Goal: Task Accomplishment & Management: Use online tool/utility

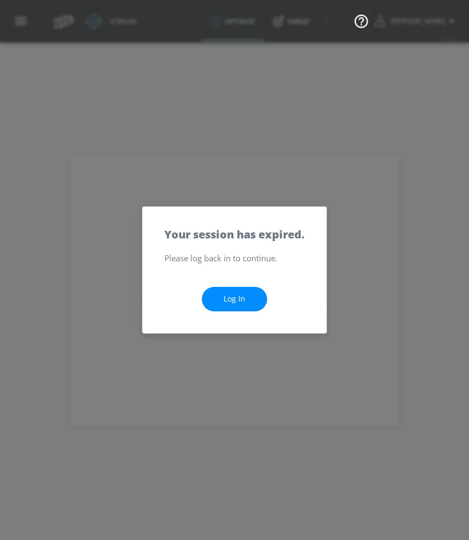
drag, startPoint x: 0, startPoint y: 0, endPoint x: 236, endPoint y: 301, distance: 382.4
click at [236, 302] on link "Log In" at bounding box center [234, 299] width 65 height 25
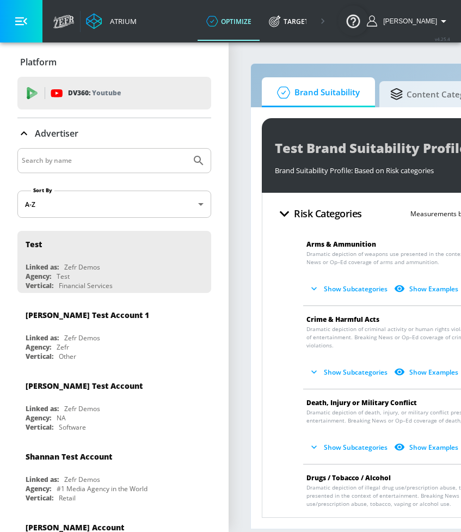
click at [432, 95] on span "Content Categories" at bounding box center [436, 92] width 93 height 26
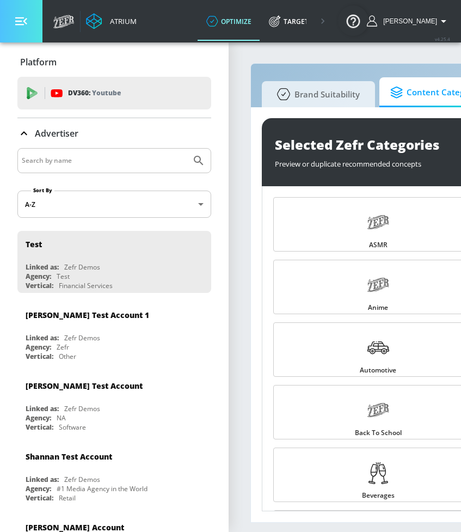
click at [35, 26] on button "button" at bounding box center [21, 21] width 42 height 42
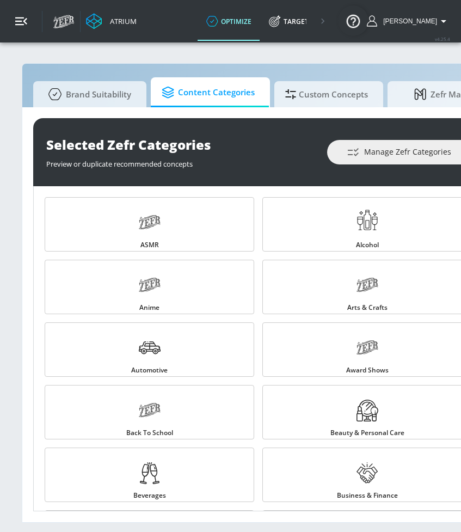
click at [34, 34] on button "button" at bounding box center [21, 21] width 42 height 42
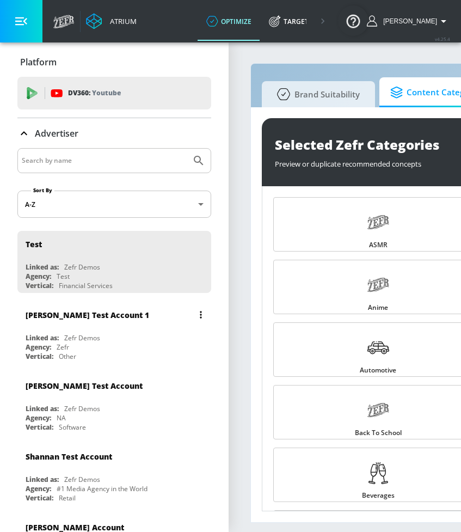
click at [86, 355] on div "Vertical: Other" at bounding box center [117, 356] width 183 height 9
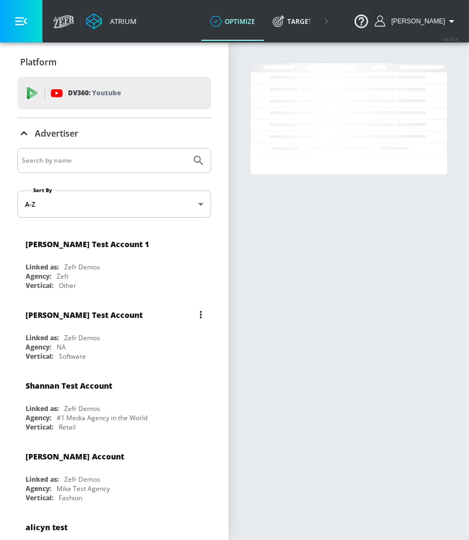
click at [95, 344] on div "Agency: NA" at bounding box center [117, 346] width 183 height 9
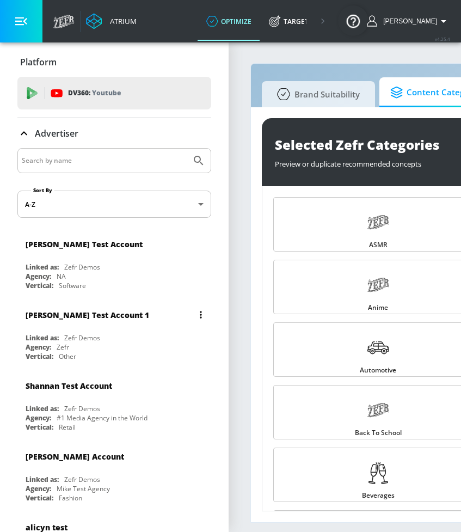
click at [101, 317] on div "[PERSON_NAME] Test Account 1" at bounding box center [88, 315] width 124 height 10
click at [31, 28] on button "button" at bounding box center [21, 21] width 42 height 42
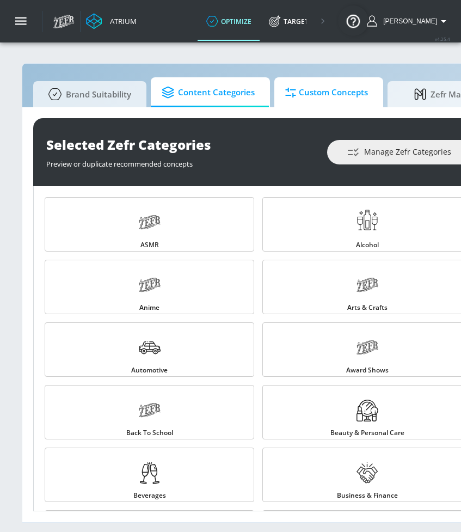
click at [326, 92] on span "Custom Concepts" at bounding box center [326, 92] width 83 height 26
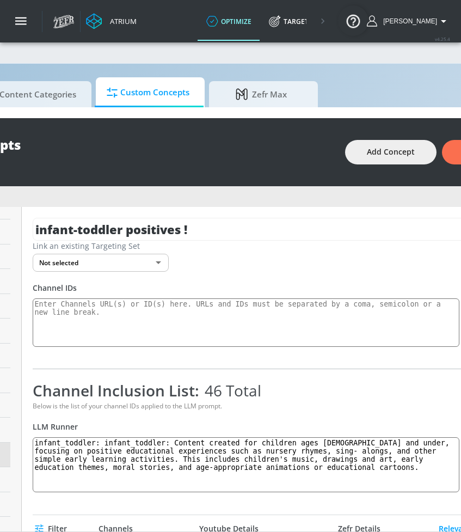
scroll to position [0, 186]
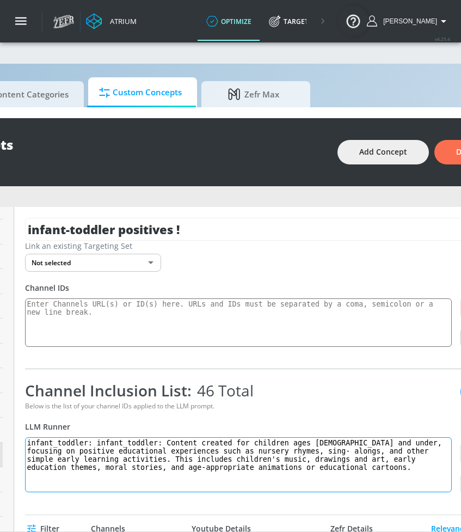
click at [169, 460] on textarea "infant_toddler: infant_toddler: Content created for children ages 5 and under, …" at bounding box center [238, 464] width 427 height 55
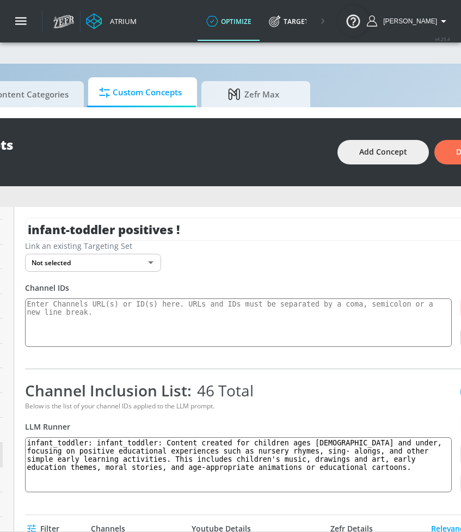
click at [323, 252] on div "Link an existing Targeting Set Not selected none ​" at bounding box center [281, 256] width 512 height 31
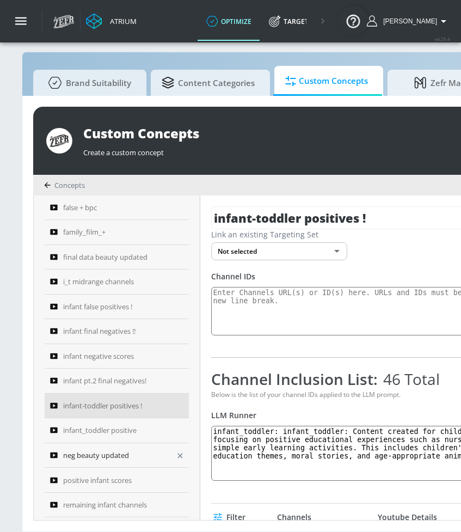
scroll to position [20, 0]
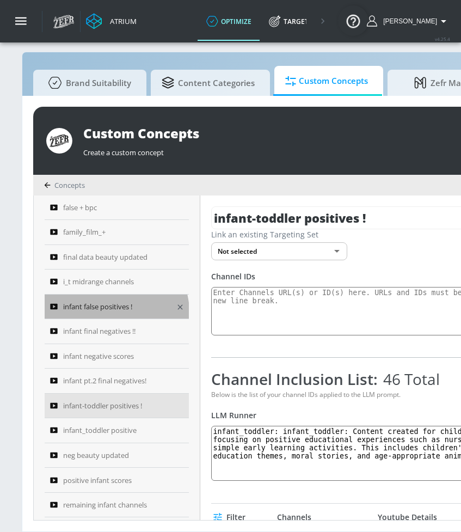
click at [114, 304] on span "infant false positives !" at bounding box center [97, 306] width 69 height 13
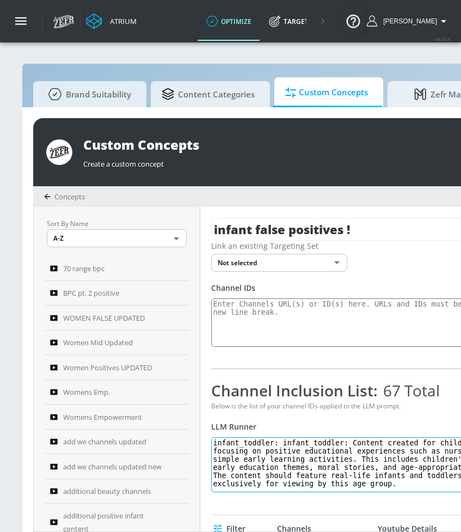
click at [365, 479] on textarea "infant_toddler: infant_toddler: Content created for children ages 5 and under, …" at bounding box center [424, 464] width 427 height 55
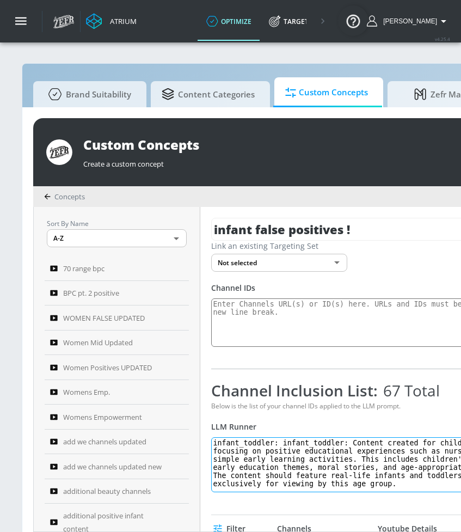
click at [365, 479] on textarea "infant_toddler: infant_toddler: Content created for children ages 5 and under, …" at bounding box center [424, 464] width 427 height 55
click at [418, 484] on textarea "infant_toddler: infant_toddler: Content created for children ages 5 and under, …" at bounding box center [424, 464] width 427 height 55
drag, startPoint x: 408, startPoint y: 488, endPoint x: 216, endPoint y: 440, distance: 198.7
click at [216, 440] on div "infant false positives ! Link an existing Targeting Set Not selected none ​ Cha…" at bounding box center [467, 369] width 534 height 324
paste textarea "early education themes, moral stories, and age-appropriate animations or educat…"
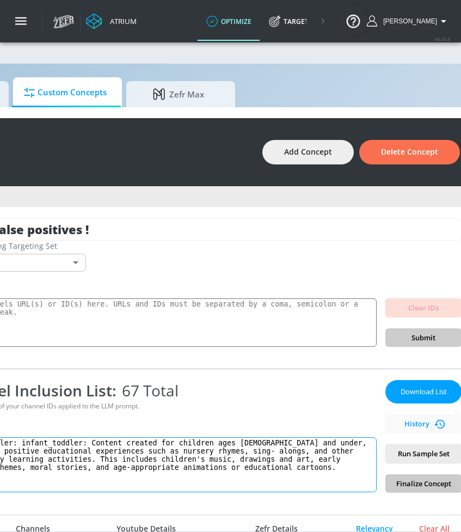
scroll to position [0, 277]
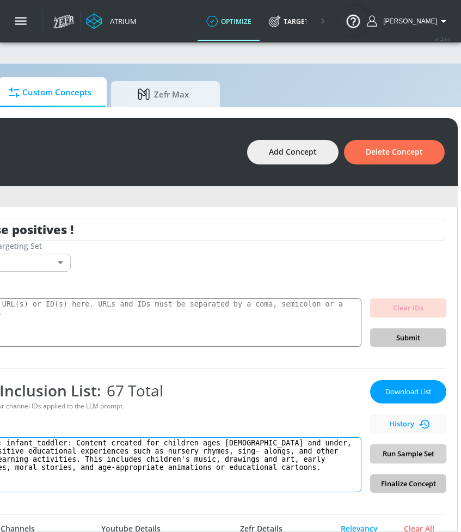
type textarea "infant_toddler: infant_toddler: Content created for children ages 5 and under, …"
click at [418, 457] on span "Run Sample Set" at bounding box center [408, 454] width 59 height 13
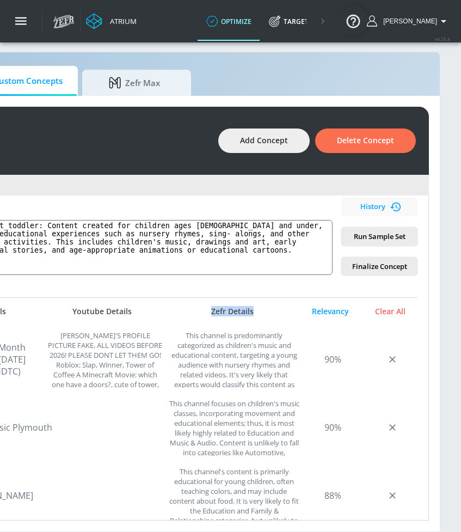
scroll to position [20, 301]
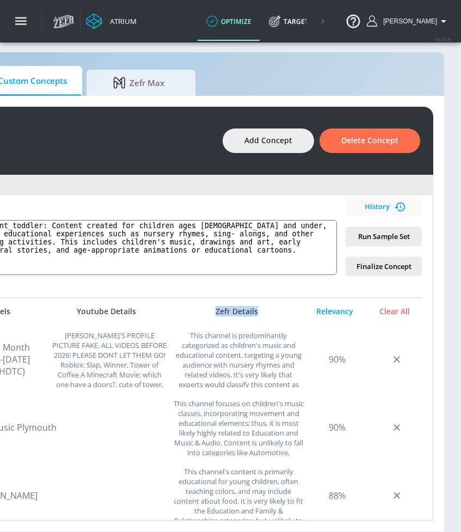
drag, startPoint x: 221, startPoint y: 540, endPoint x: 270, endPoint y: 540, distance: 49.0
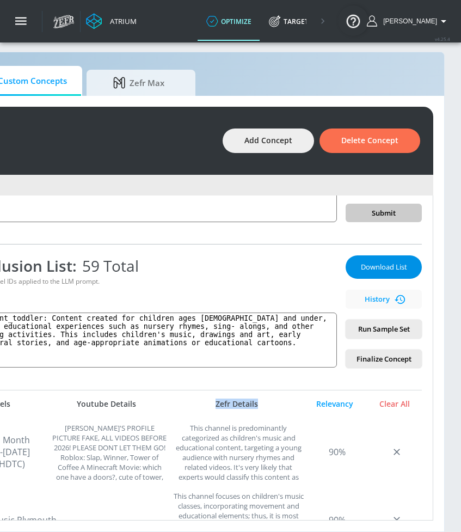
scroll to position [109, 0]
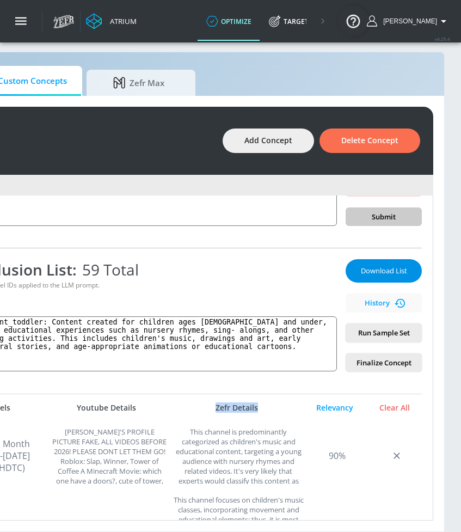
click at [377, 266] on span "Download List" at bounding box center [384, 271] width 54 height 13
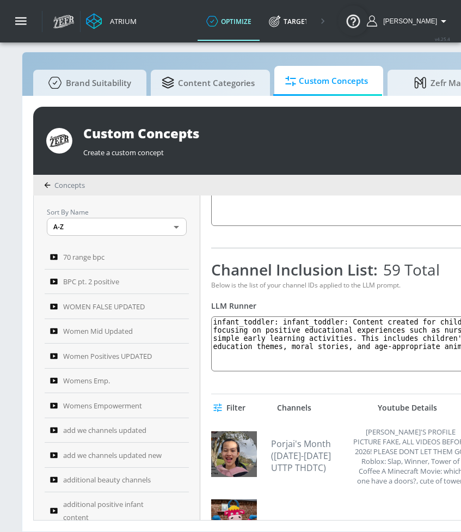
scroll to position [0, 0]
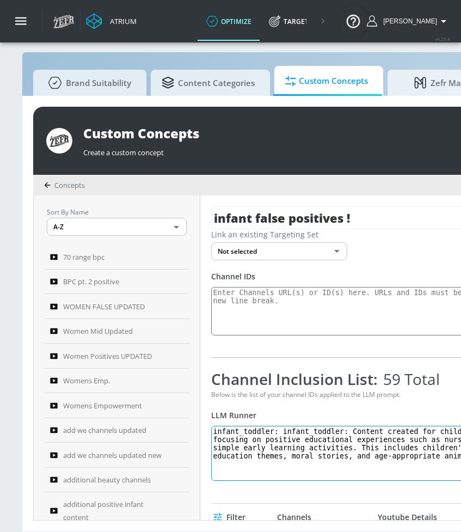
click at [246, 456] on textarea "infant_toddler: infant_toddler: Content created for children ages 5 and under, …" at bounding box center [424, 453] width 427 height 55
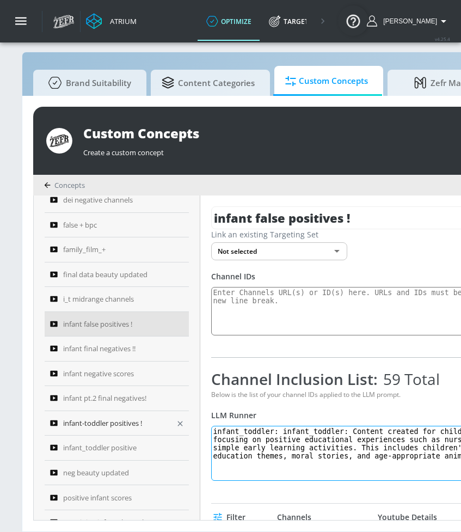
scroll to position [618, 0]
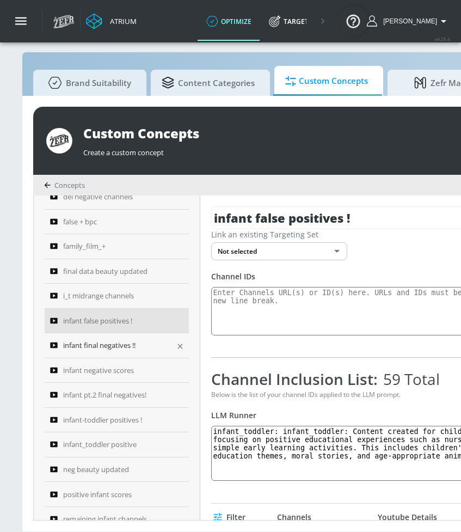
click at [122, 344] on span "infant final negatives !!" at bounding box center [99, 345] width 72 height 13
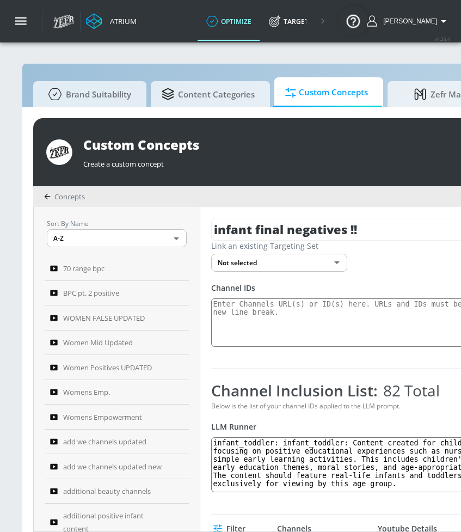
click at [293, 492] on div "Channel Inclusion List: 82 Total Below is the list of your channel IDs applied …" at bounding box center [424, 436] width 427 height 113
click at [303, 483] on textarea "infant_toddler: infant_toddler: Content created for children ages 5 and under, …" at bounding box center [424, 464] width 427 height 55
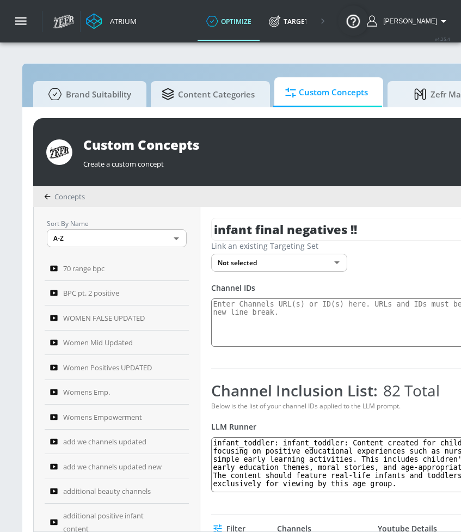
click at [431, 492] on div "Channel Inclusion List: 82 Total Below is the list of your channel IDs applied …" at bounding box center [424, 436] width 427 height 113
drag, startPoint x: 419, startPoint y: 483, endPoint x: 377, endPoint y: 471, distance: 43.8
click at [400, 480] on textarea "infant_toddler: infant_toddler: Content created for children ages 5 and under, …" at bounding box center [424, 464] width 427 height 55
drag, startPoint x: 282, startPoint y: 435, endPoint x: 261, endPoint y: 445, distance: 22.9
click at [243, 426] on div "Channel Inclusion List: 82 Total Below is the list of your channel IDs applied …" at bounding box center [424, 436] width 427 height 113
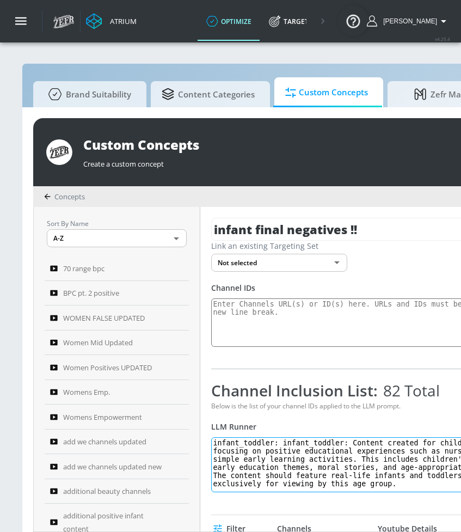
click at [399, 486] on textarea "infant_toddler: infant_toddler: Content created for children ages 5 and under, …" at bounding box center [424, 464] width 427 height 55
drag, startPoint x: 406, startPoint y: 486, endPoint x: 213, endPoint y: 428, distance: 200.8
click at [213, 428] on div "infant final negatives !! Link an existing Targeting Set Not selected none ​ Ch…" at bounding box center [467, 369] width 534 height 324
paste textarea "early education themes, moral stories, and age-appropriate animations or educat…"
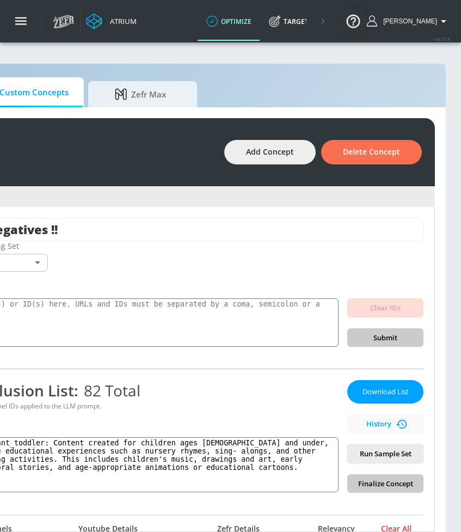
scroll to position [0, 313]
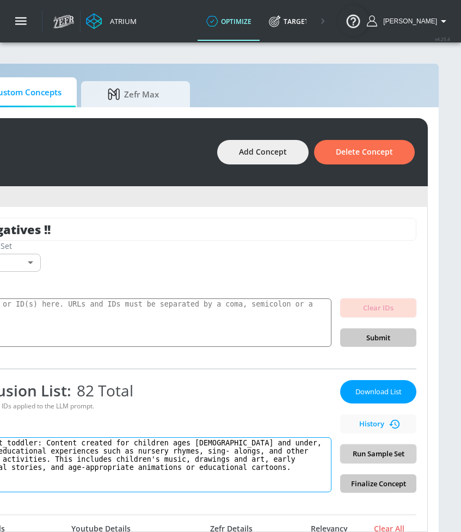
type textarea "infant_toddler: infant_toddler: Content created for children ages 5 and under, …"
click at [379, 456] on span "Run Sample Set" at bounding box center [378, 454] width 59 height 13
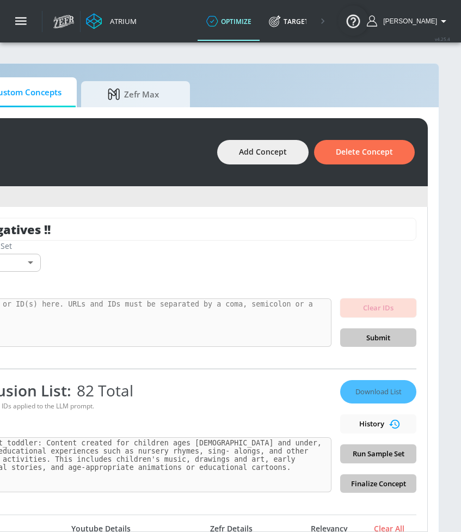
click at [383, 283] on div "Channel IDs" at bounding box center [161, 288] width 512 height 10
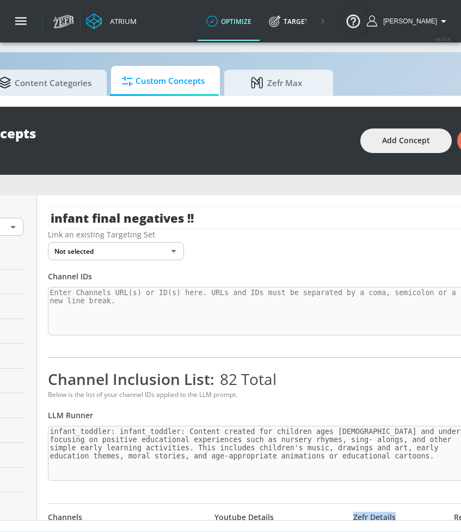
scroll to position [20, 159]
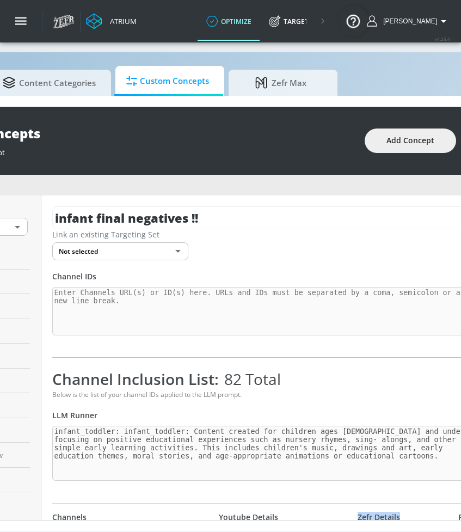
drag, startPoint x: 303, startPoint y: 540, endPoint x: 213, endPoint y: 517, distance: 93.2
click at [213, 517] on html "Atrium optimize Target measure Report optimize Target measure Report v 4.25.4 A…" at bounding box center [71, 260] width 461 height 543
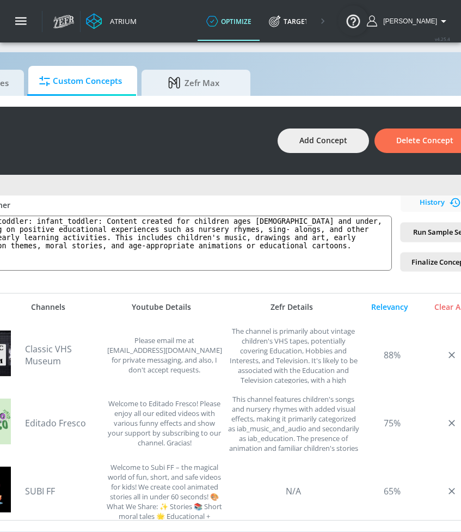
scroll to position [20, 280]
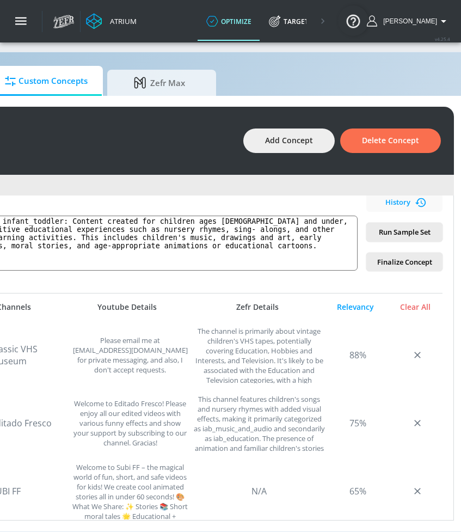
click at [313, 527] on div "Custom Concepts Create a custom concept Add Concept Delete Concept Concepts Sor…" at bounding box center [103, 314] width 723 height 436
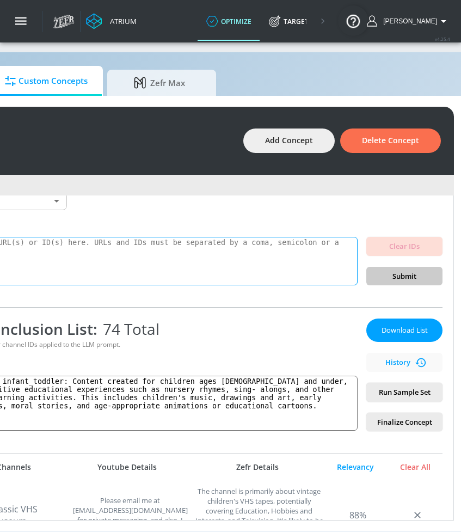
scroll to position [0, 0]
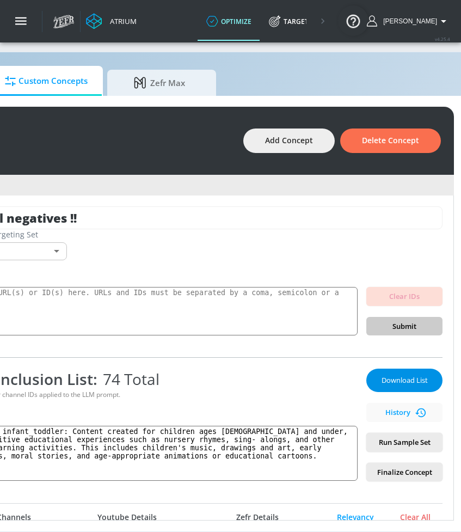
click at [401, 382] on button "Download List" at bounding box center [404, 380] width 76 height 23
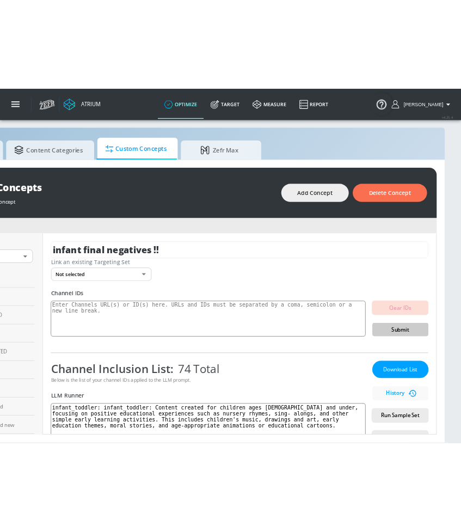
scroll to position [11, 159]
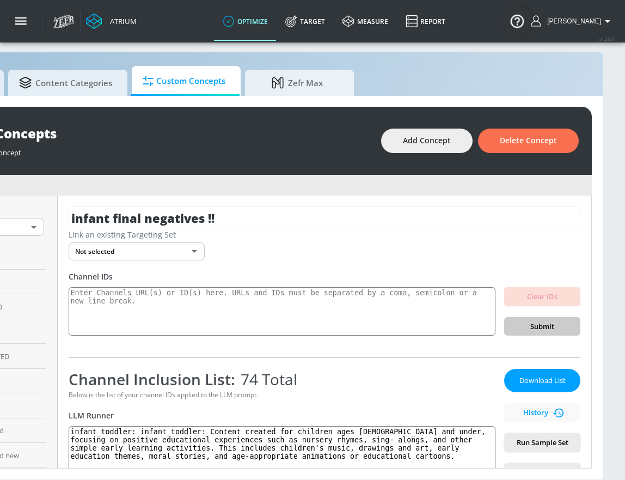
click at [461, 379] on span "Download List" at bounding box center [542, 380] width 54 height 13
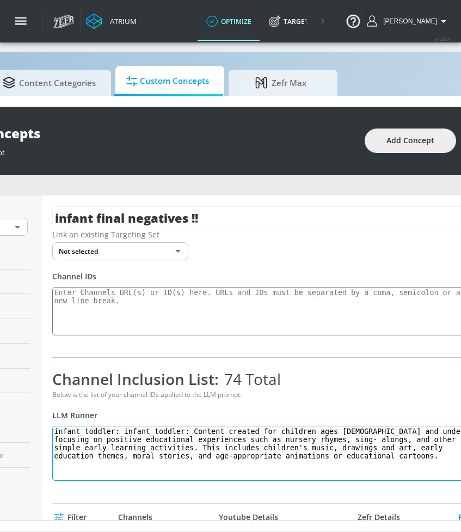
click at [204, 438] on textarea "infant_toddler: infant_toddler: Content created for children ages 5 and under, …" at bounding box center [265, 453] width 427 height 55
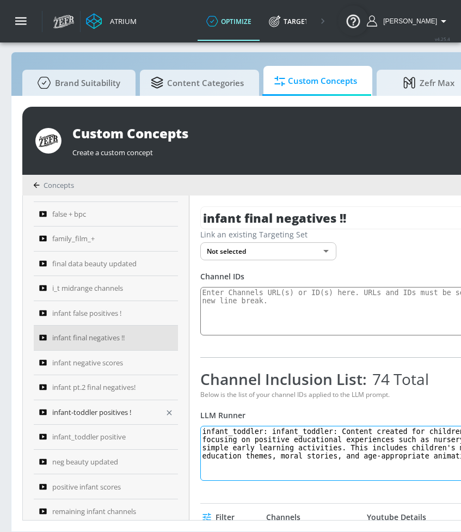
scroll to position [632, 0]
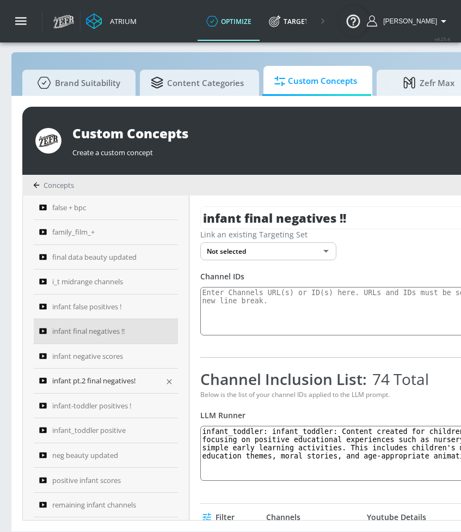
click at [108, 383] on span "infant pt.2 final negatives!" at bounding box center [93, 380] width 83 height 13
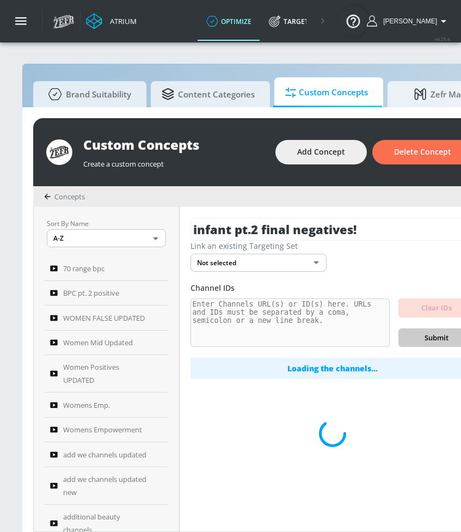
click at [379, 258] on div "Link an existing Targeting Set Not selected none ​" at bounding box center [333, 256] width 284 height 31
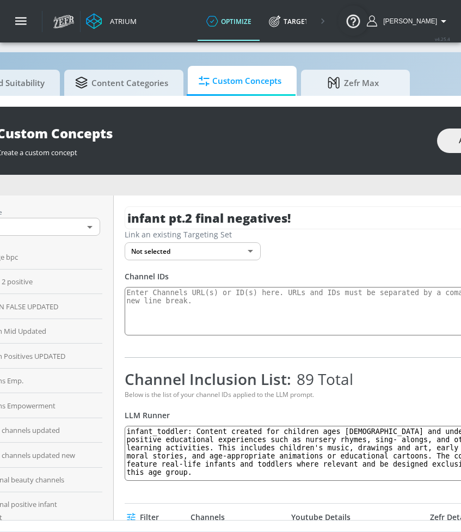
scroll to position [20, 151]
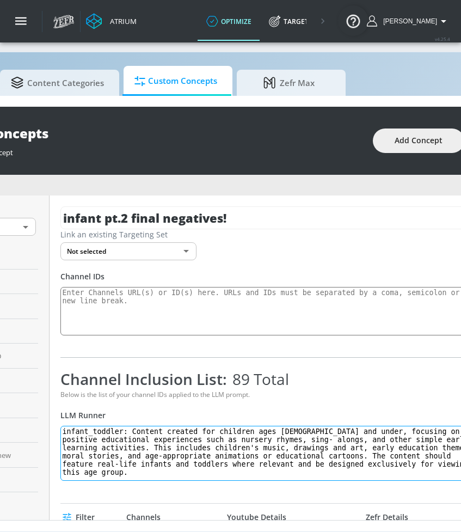
click at [278, 437] on textarea "infant_toddler: Content created for children ages 5 and under, focusing on posi…" at bounding box center [273, 453] width 427 height 55
paste textarea "infant_toddler: Content created for children ages 5 and under, focusing on posi…"
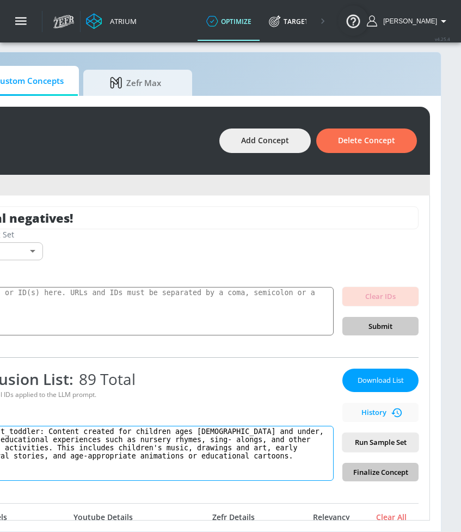
scroll to position [20, 307]
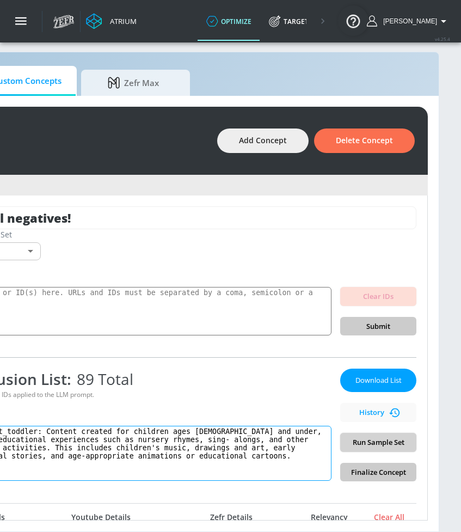
type textarea "infant_toddler: infant_toddler: Content created for children ages 5 and under, …"
click at [395, 437] on span "Run Sample Set" at bounding box center [378, 442] width 59 height 13
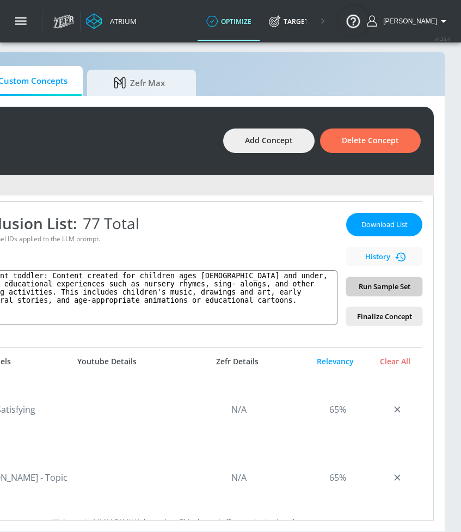
scroll to position [130, 0]
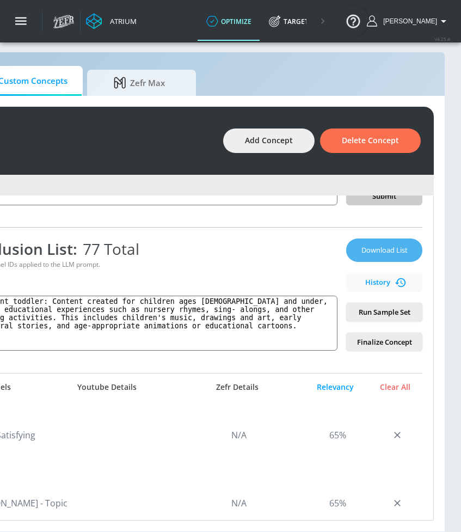
click at [394, 244] on span "Download List" at bounding box center [384, 250] width 54 height 13
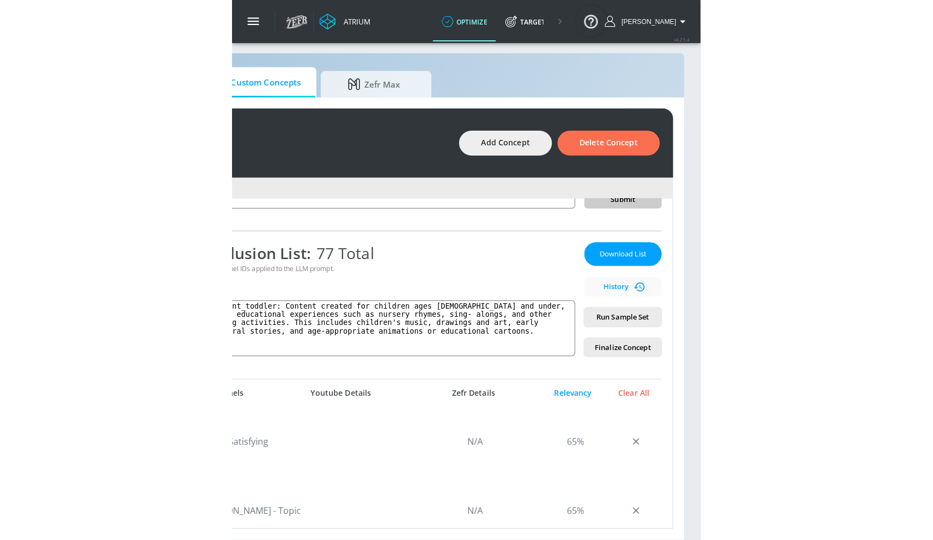
scroll to position [11, 0]
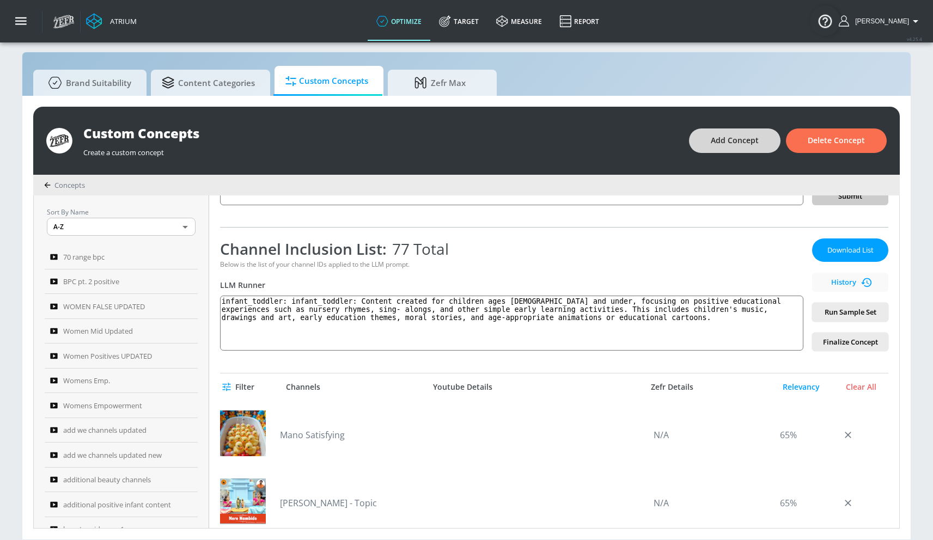
click at [461, 136] on span "Add Concept" at bounding box center [735, 141] width 48 height 14
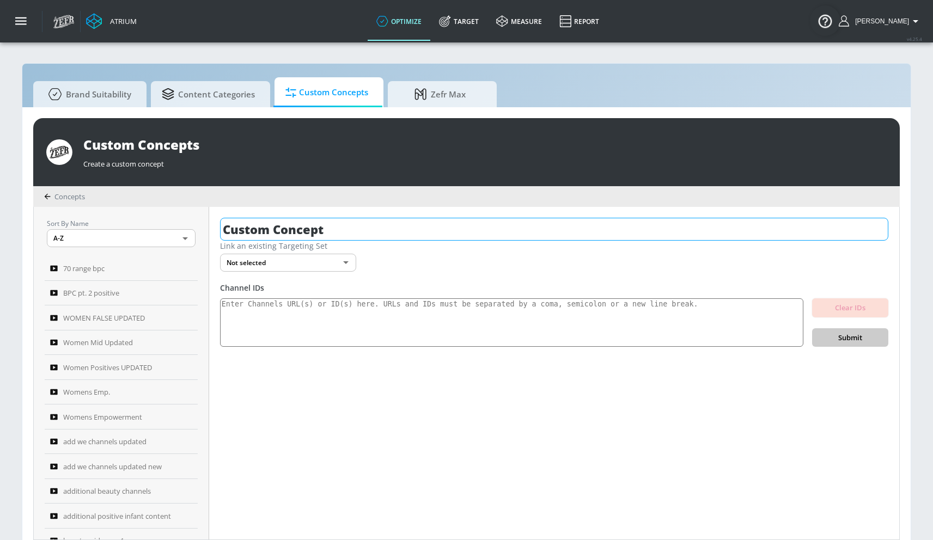
click at [363, 229] on input "Custom Concept" at bounding box center [554, 229] width 668 height 23
click at [451, 20] on icon at bounding box center [445, 21] width 12 height 12
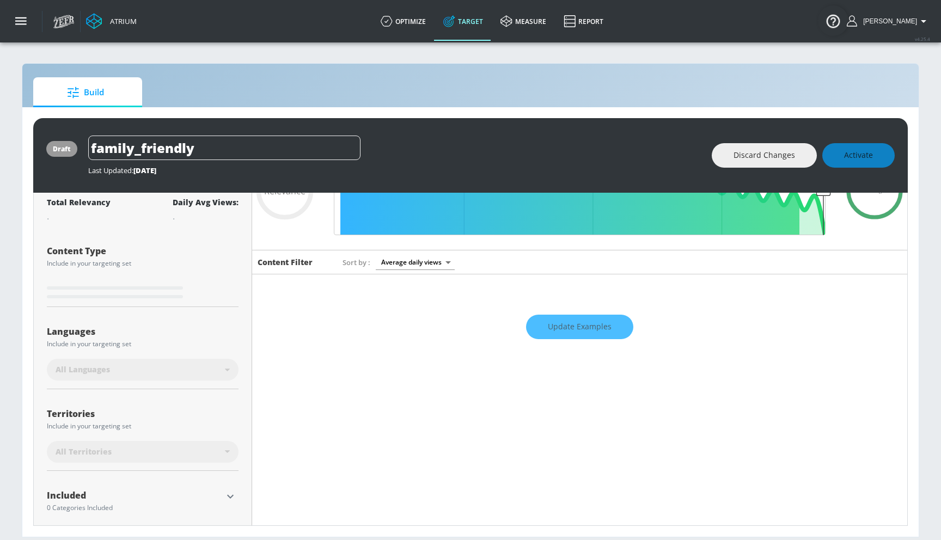
scroll to position [152, 0]
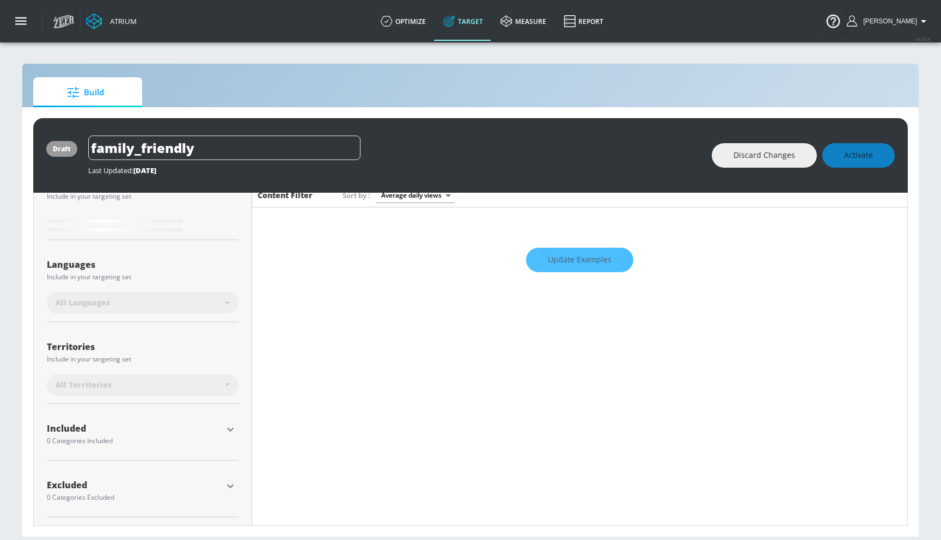
type input "0.6"
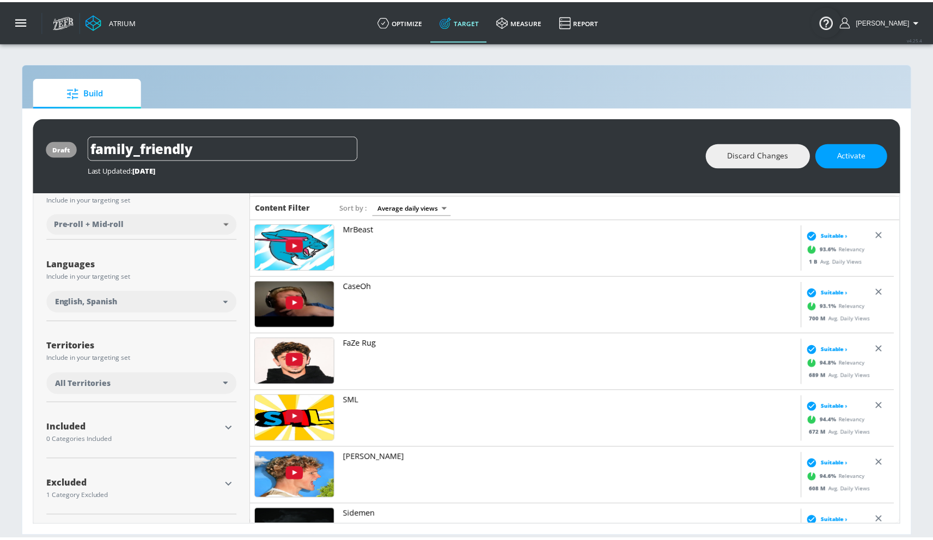
scroll to position [39, 0]
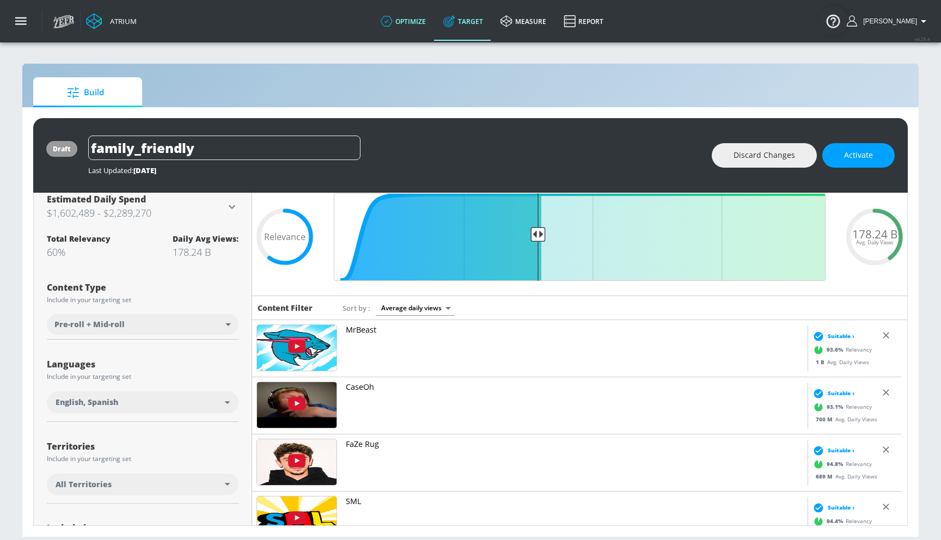
click at [411, 26] on link "optimize" at bounding box center [403, 21] width 63 height 39
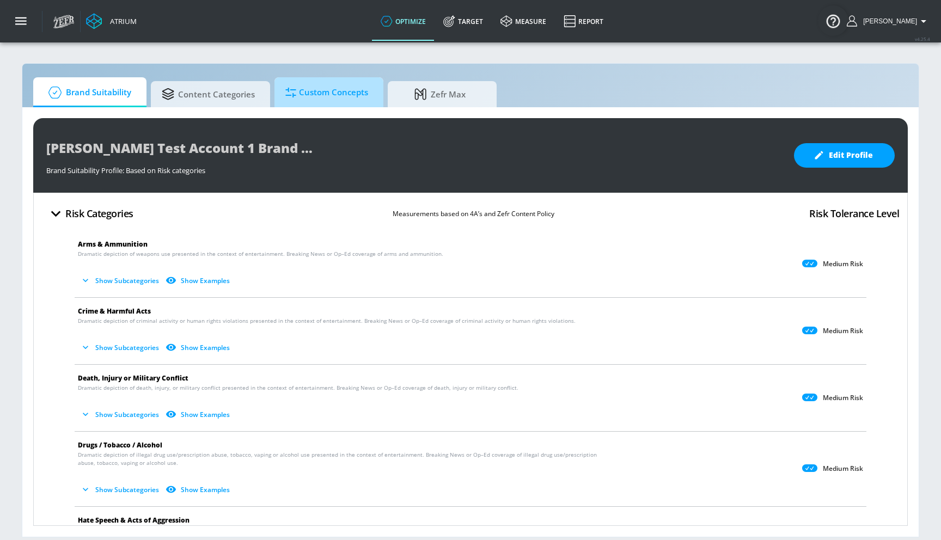
click at [313, 99] on span "Custom Concepts" at bounding box center [326, 92] width 83 height 26
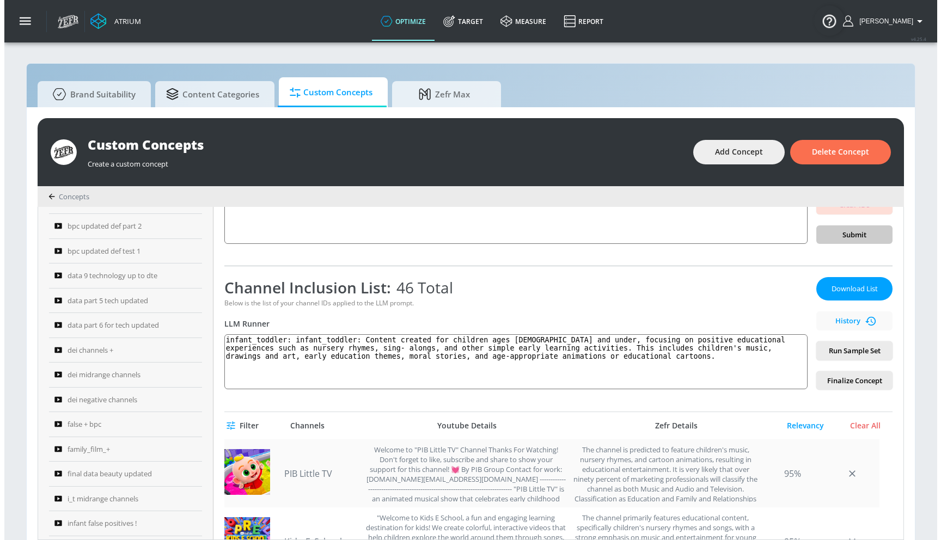
scroll to position [318, 0]
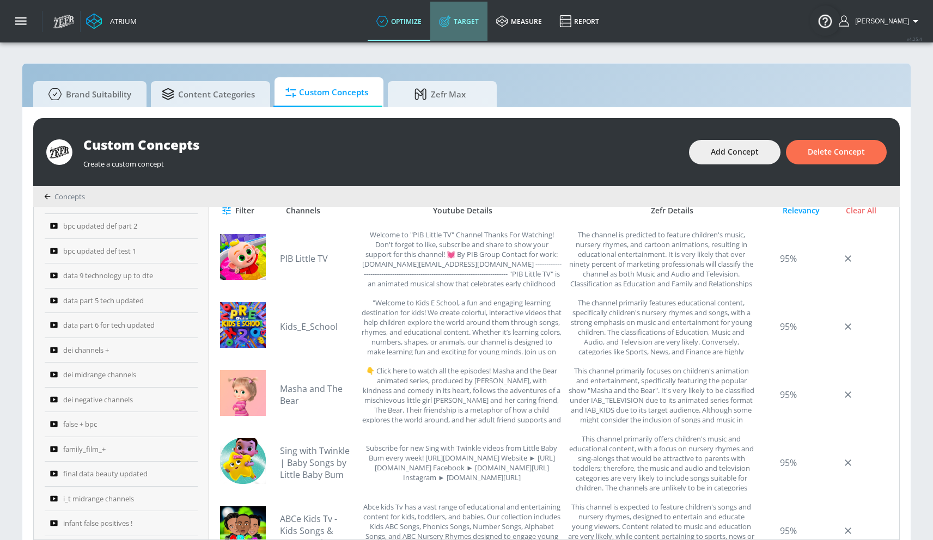
click at [461, 25] on link "Target" at bounding box center [458, 21] width 57 height 39
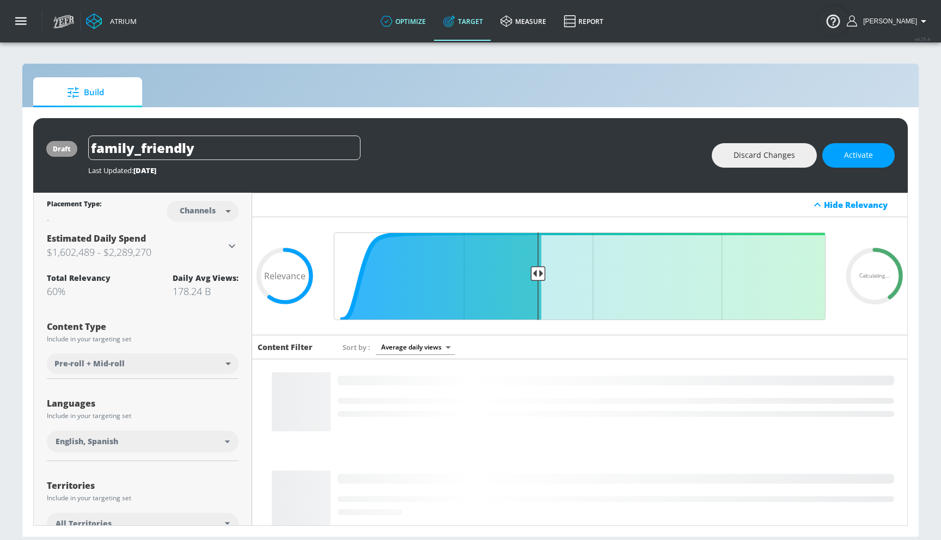
click at [434, 21] on link "optimize" at bounding box center [403, 21] width 63 height 39
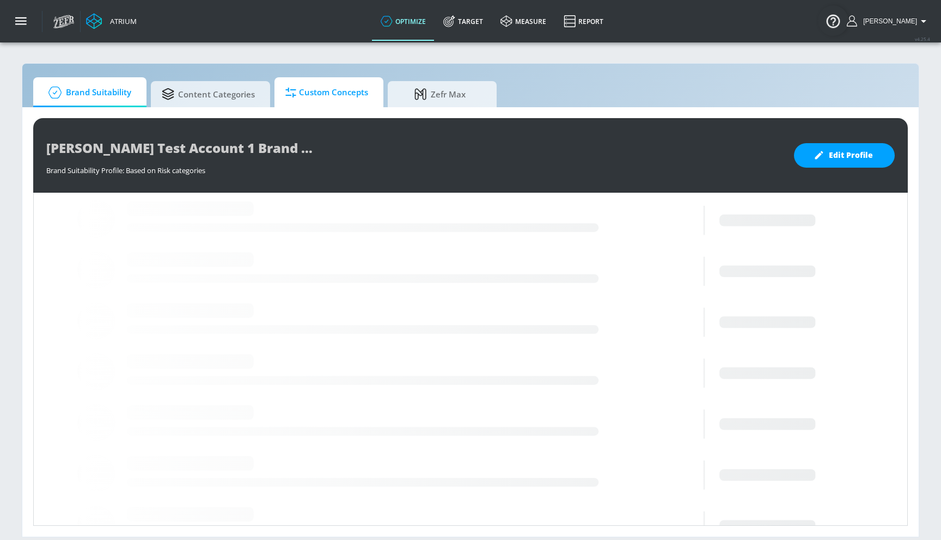
click at [322, 92] on span "Custom Concepts" at bounding box center [326, 92] width 83 height 26
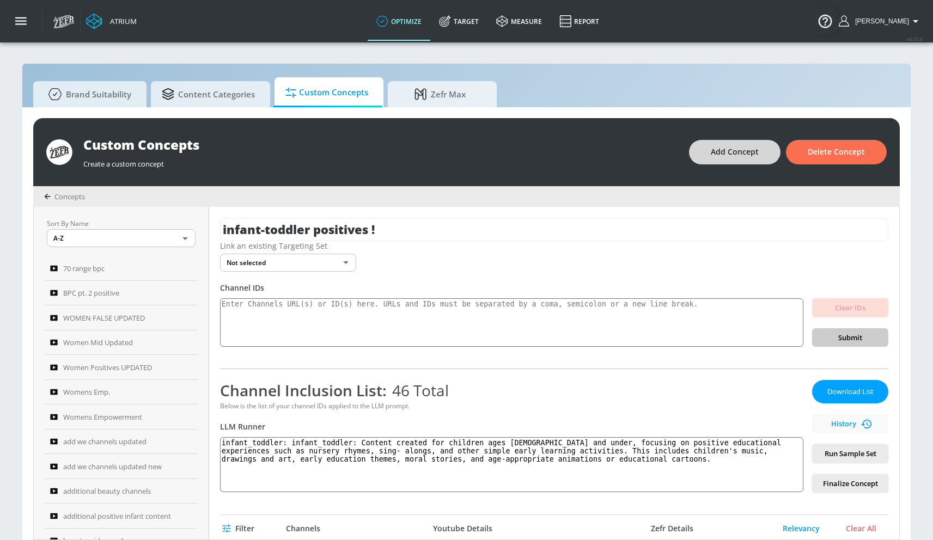
click at [461, 163] on button "Add Concept" at bounding box center [734, 152] width 91 height 25
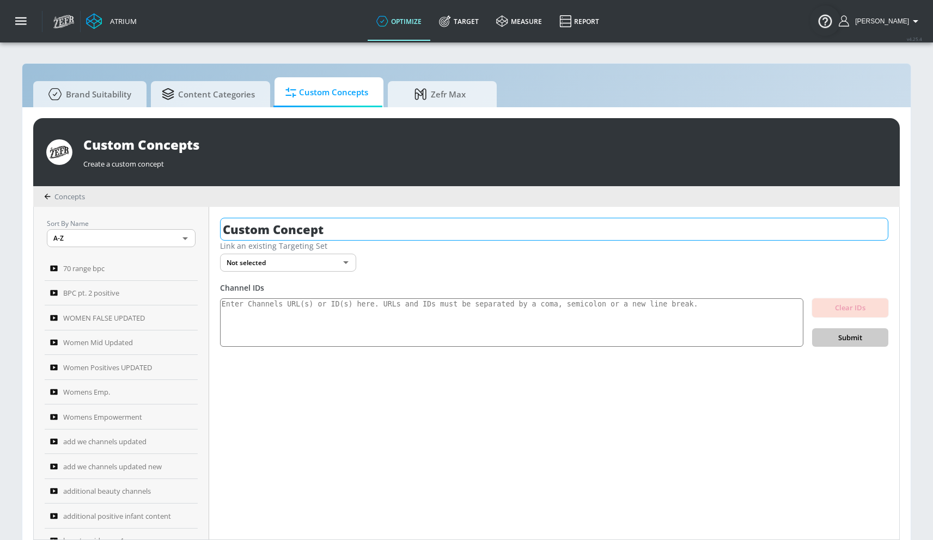
click at [461, 232] on input "Custom Concept" at bounding box center [554, 229] width 668 height 23
click at [461, 233] on input "Custom Concept" at bounding box center [554, 229] width 668 height 23
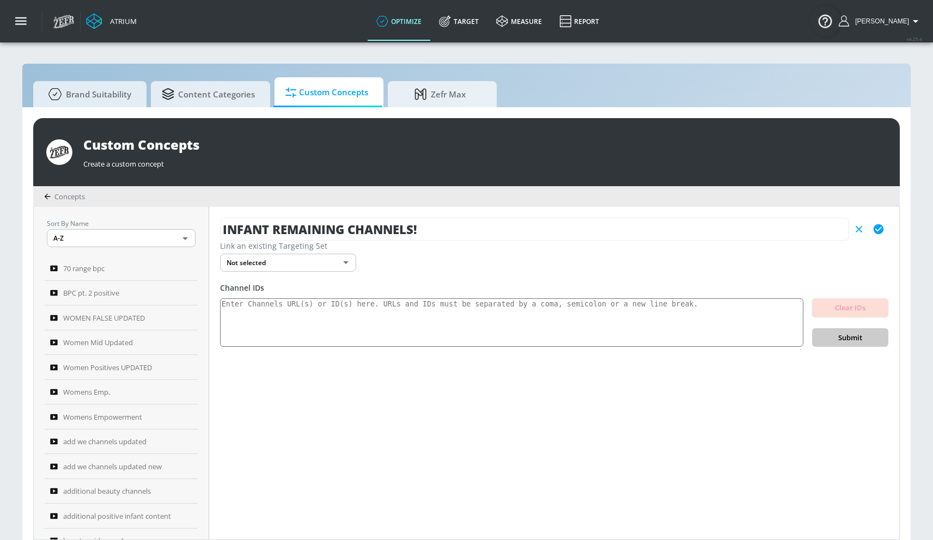
type input "INFANT REMAINING CHANNELS!"
click at [461, 229] on button "button" at bounding box center [878, 229] width 20 height 20
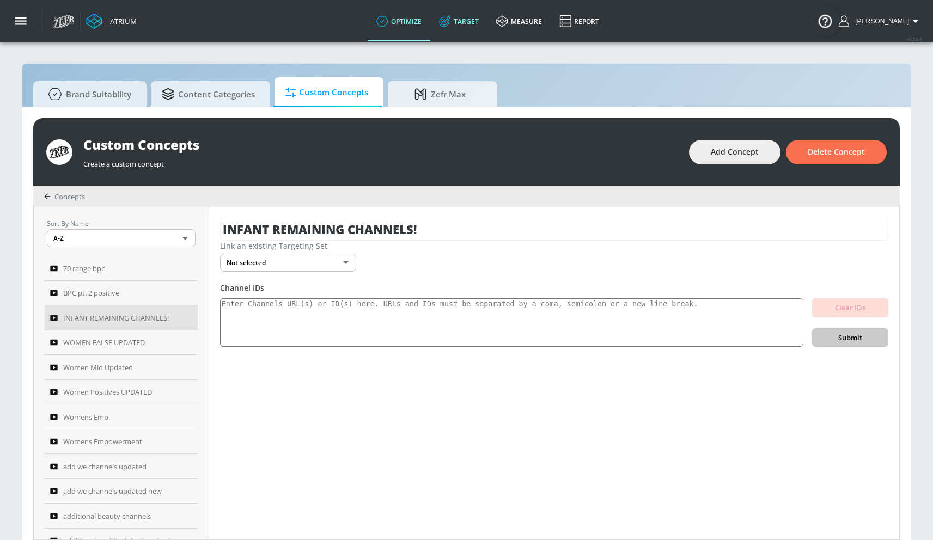
click at [461, 21] on link "Target" at bounding box center [458, 21] width 57 height 39
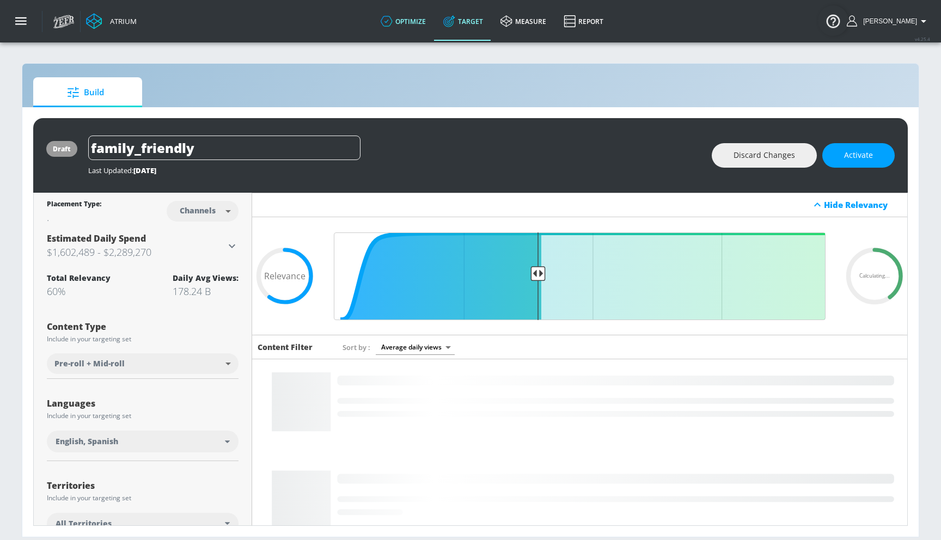
click at [428, 25] on link "optimize" at bounding box center [403, 21] width 63 height 39
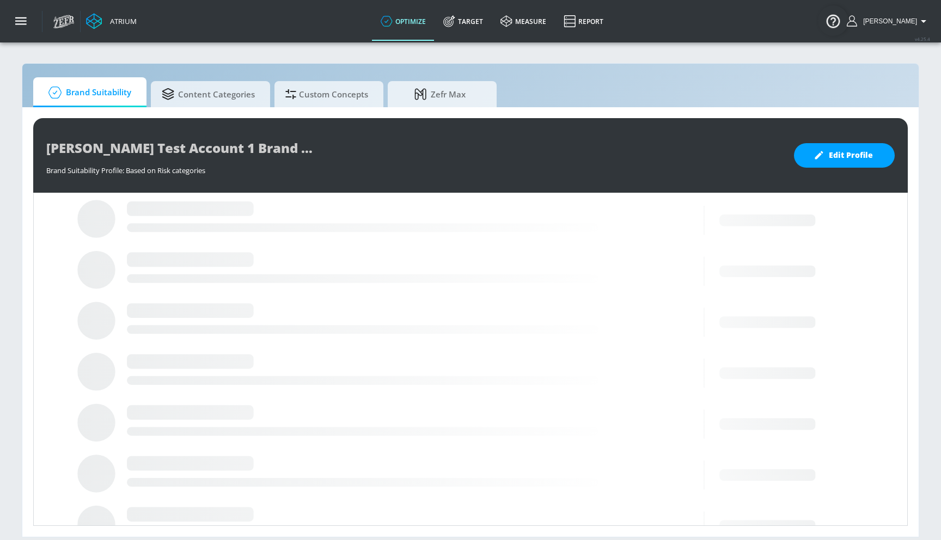
click at [360, 78] on div "Brand Suitability Content Categories Custom Concepts Zefr Max" at bounding box center [470, 92] width 874 height 30
click at [346, 92] on span "Custom Concepts" at bounding box center [326, 92] width 83 height 26
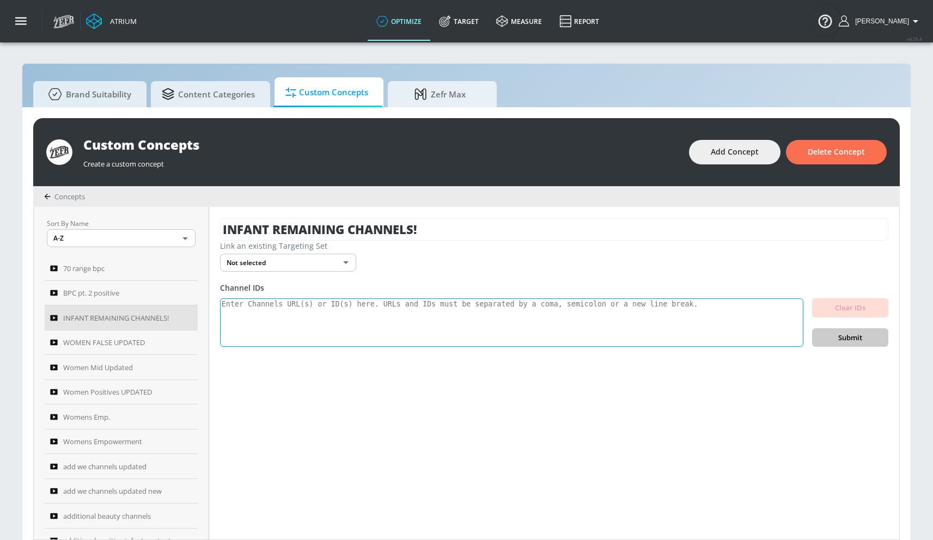
drag, startPoint x: 319, startPoint y: 303, endPoint x: 319, endPoint y: 310, distance: 7.1
click at [319, 304] on textarea at bounding box center [511, 322] width 583 height 49
paste textarea "UCC7RiYjYiatPN-HtlVVBU_w UCyVaG1OcavRV74kHL7VKFSQ UCbA8w-YzHWa6zKk79ZTnb4Q UCol…"
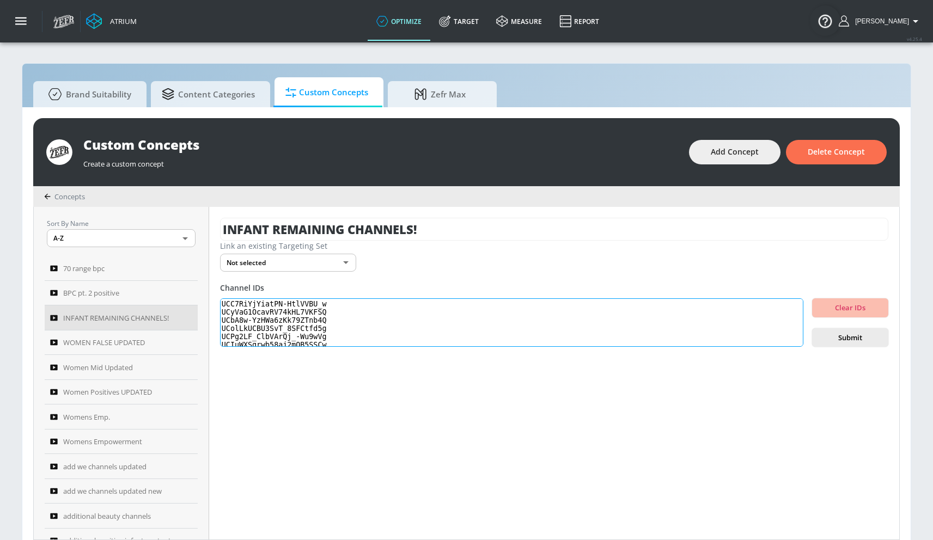
scroll to position [274, 0]
type textarea "UCC7RiYjYiatPN-HtlVVBU_w UCyVaG1OcavRV74kHL7VKFSQ UCbA8w-YzHWa6zKk79ZTnb4Q UCol…"
click at [461, 335] on span "Submit" at bounding box center [849, 338] width 59 height 13
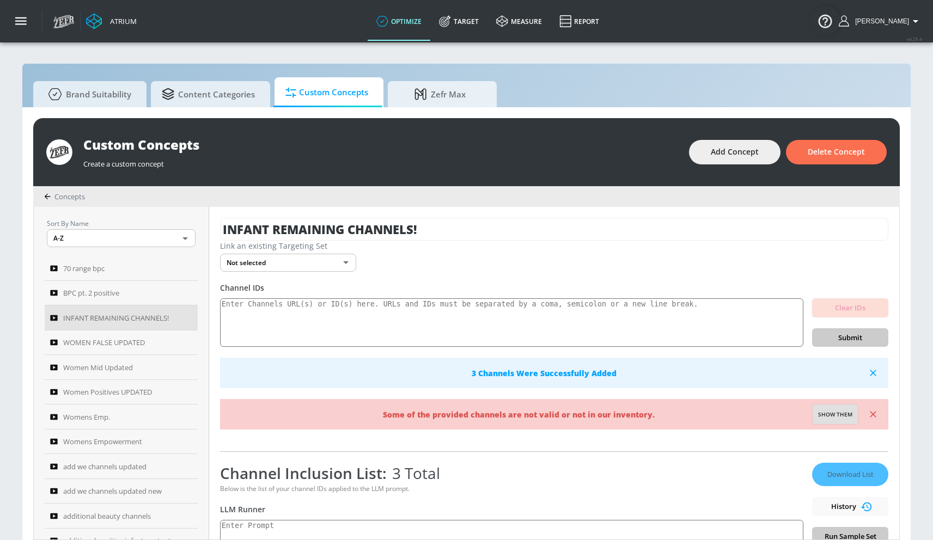
scroll to position [0, 0]
click at [461, 415] on span "Show them" at bounding box center [835, 415] width 34 height 10
type textarea "Invalid channels: UCrZOtga0leBDi3QZU2CGqjw UCPtxk_ZOhuePNUxvAUHGq6g UCIuWXSqrwb…"
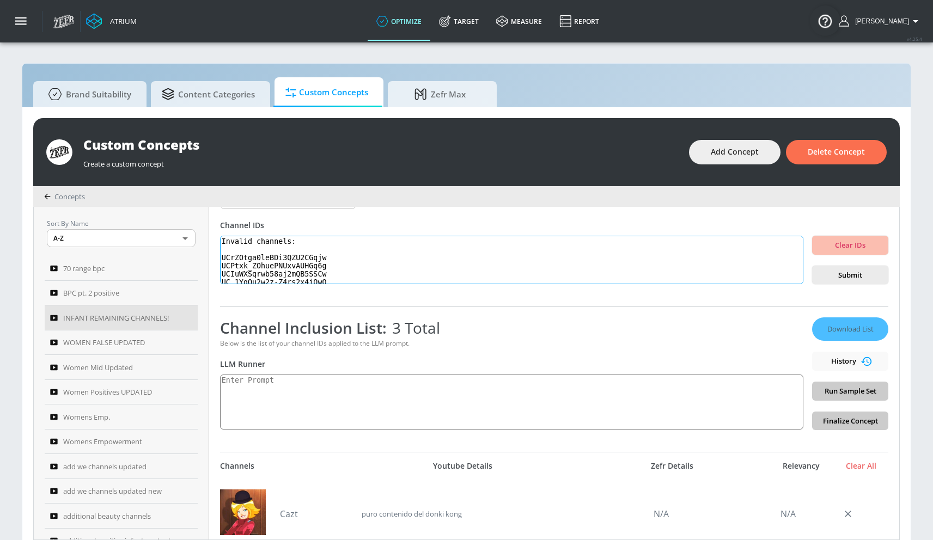
click at [355, 274] on textarea "Invalid channels: UCrZOtga0leBDi3QZU2CGqjw UCPtxk_ZOhuePNUxvAUHGq6g UCIuWXSqrwb…" at bounding box center [511, 260] width 583 height 49
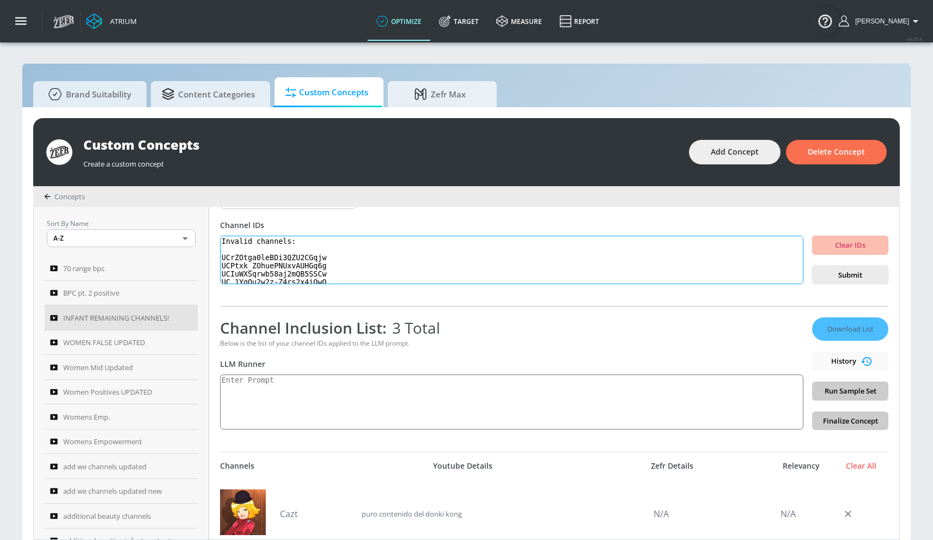
click at [355, 274] on textarea "Invalid channels: UCrZOtga0leBDi3QZU2CGqjw UCPtxk_ZOhuePNUxvAUHGq6g UCIuWXSqrwb…" at bounding box center [511, 260] width 583 height 49
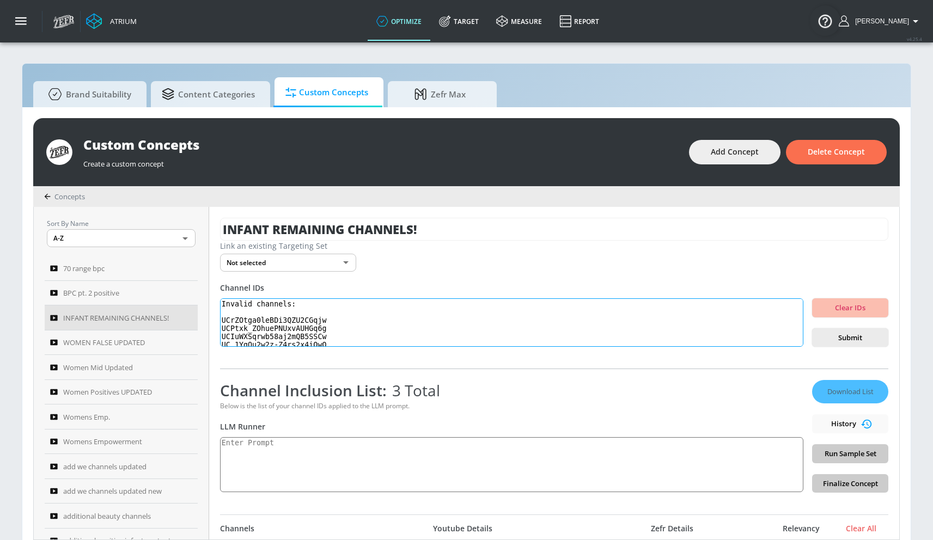
click at [319, 316] on textarea "Invalid channels: UCrZOtga0leBDi3QZU2CGqjw UCPtxk_ZOhuePNUxvAUHGq6g UCIuWXSqrwb…" at bounding box center [511, 322] width 583 height 49
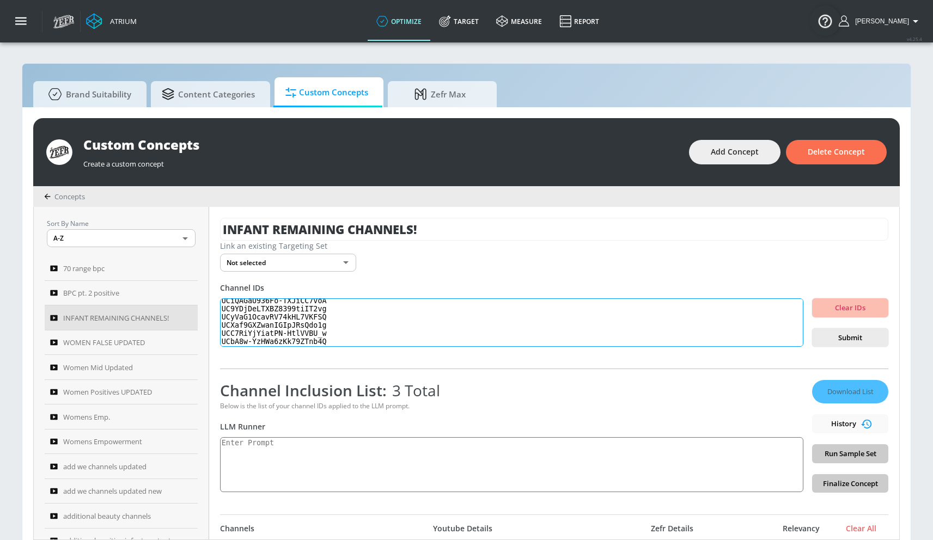
drag, startPoint x: 228, startPoint y: 301, endPoint x: 331, endPoint y: 401, distance: 143.6
click at [332, 405] on div "INFANT REMAINING CHANNELS! Link an existing Targeting Set Not selected none ​ C…" at bounding box center [554, 373] width 690 height 333
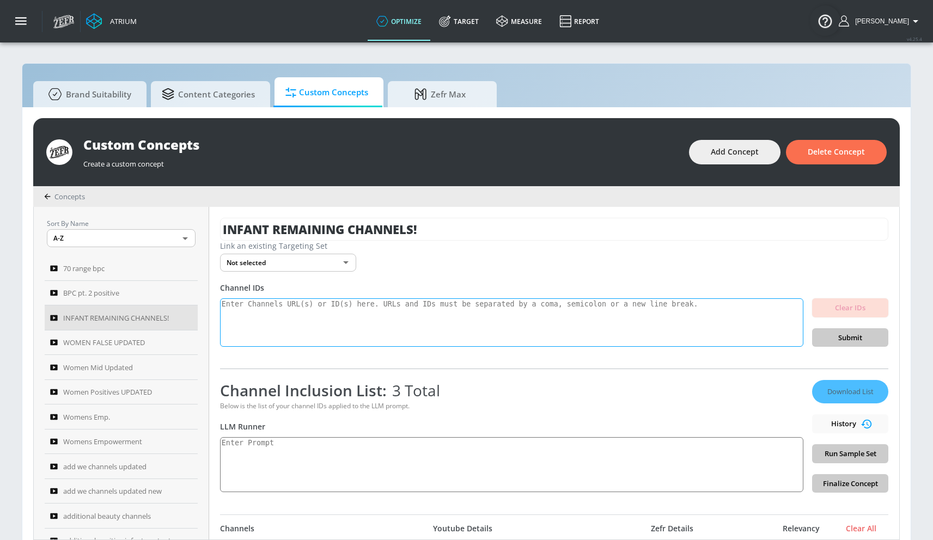
scroll to position [0, 0]
paste textarea "UCC7RiYjYiatPN-HtlVVBU_w UCyVaG1OcavRV74kHL7VKFSQ UCbA8w-YzHWa6zKk79ZTnb4Q UCol…"
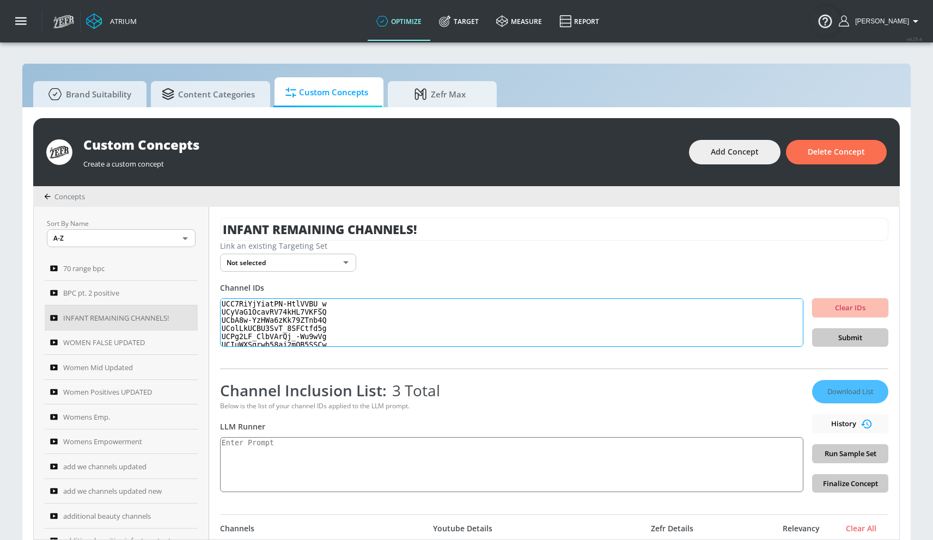
scroll to position [274, 0]
type textarea "UCC7RiYjYiatPN-HtlVVBU_w UCyVaG1OcavRV74kHL7VKFSQ UCbA8w-YzHWa6zKk79ZTnb4Q UCol…"
click at [461, 334] on span "Submit" at bounding box center [849, 338] width 59 height 13
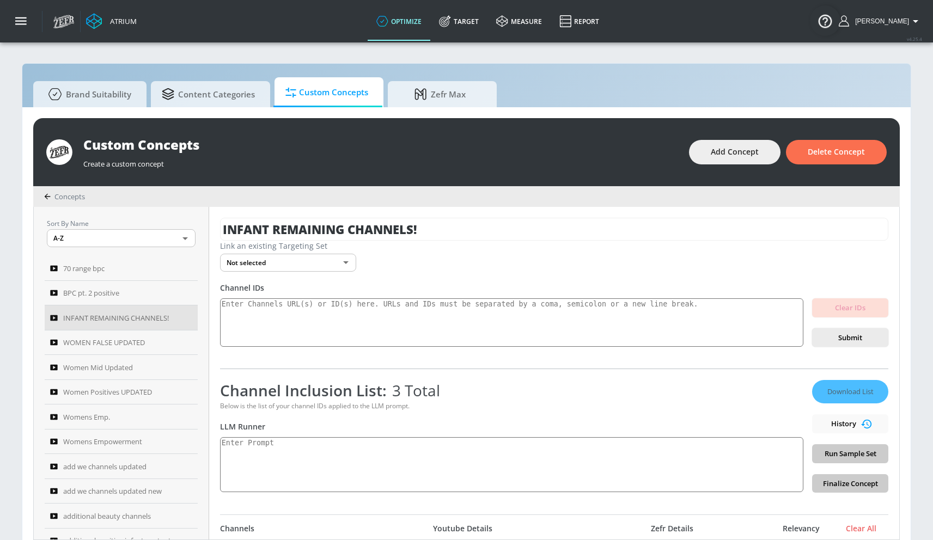
scroll to position [0, 0]
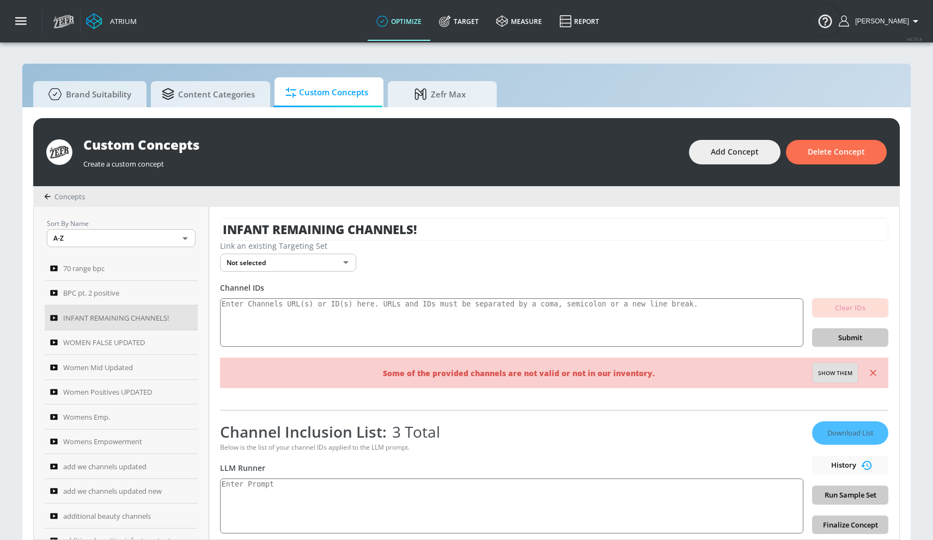
click at [461, 367] on button "Show them" at bounding box center [834, 373] width 45 height 20
type textarea "Invalid channels: UCrZOtga0leBDi3QZU2CGqjw UCPtxk_ZOhuePNUxvAUHGq6g UCIuWXSqrwb…"
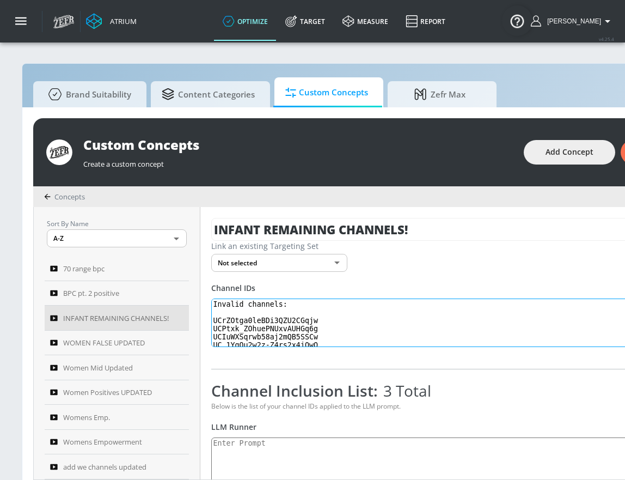
click at [309, 322] on textarea "Invalid channels: UCrZOtga0leBDi3QZU2CGqjw UCPtxk_ZOhuePNUxvAUHGq6g UCIuWXSqrwb…" at bounding box center [424, 322] width 427 height 49
click at [246, 320] on textarea "Invalid channels: UCrZOtga0leBDi3QZU2CGqjw UCPtxk_ZOhuePNUxvAUHGq6g UCIuWXSqrwb…" at bounding box center [424, 322] width 427 height 49
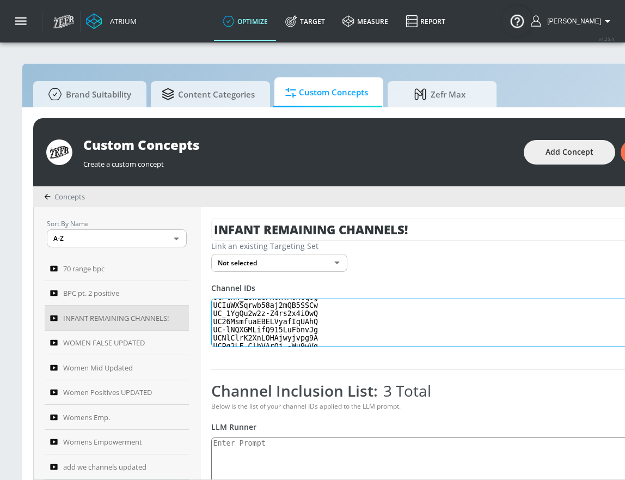
scroll to position [29, 0]
click at [258, 308] on textarea "Invalid channels: UCrZOtga0leBDi3QZU2CGqjw UCPtxk_ZOhuePNUxvAUHGq6g UCIuWXSqrwb…" at bounding box center [424, 322] width 427 height 49
click at [247, 319] on textarea "Invalid channels: UCrZOtga0leBDi3QZU2CGqjw UCPtxk_ZOhuePNUxvAUHGq6g UCIuWXSqrwb…" at bounding box center [424, 322] width 427 height 49
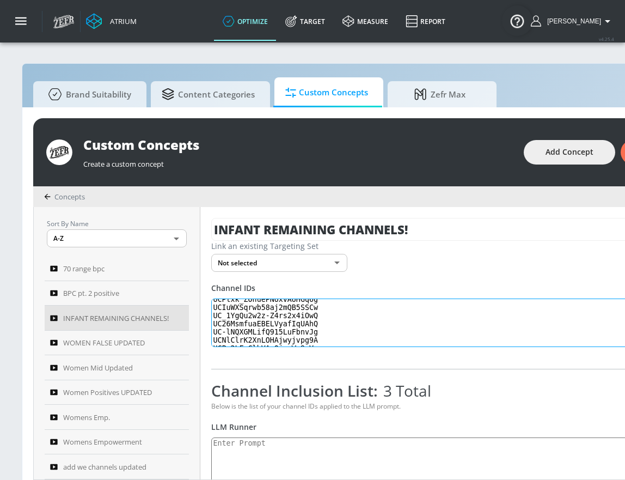
click at [247, 319] on textarea "Invalid channels: UCrZOtga0leBDi3QZU2CGqjw UCPtxk_ZOhuePNUxvAUHGq6g UCIuWXSqrwb…" at bounding box center [424, 322] width 427 height 49
click at [268, 326] on textarea "Invalid channels: UCrZOtga0leBDi3QZU2CGqjw UCPtxk_ZOhuePNUxvAUHGq6g UCIuWXSqrwb…" at bounding box center [424, 322] width 427 height 49
click at [248, 310] on textarea "Invalid channels: UCrZOtga0leBDi3QZU2CGqjw UCPtxk_ZOhuePNUxvAUHGq6g UCIuWXSqrwb…" at bounding box center [424, 322] width 427 height 49
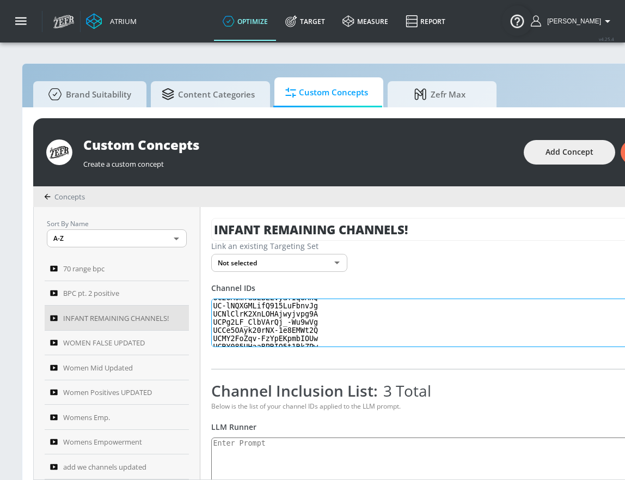
click at [248, 310] on textarea "Invalid channels: UCrZOtga0leBDi3QZU2CGqjw UCPtxk_ZOhuePNUxvAUHGq6g UCIuWXSqrwb…" at bounding box center [424, 322] width 427 height 49
click at [277, 315] on textarea "Invalid channels: UCrZOtga0leBDi3QZU2CGqjw UCPtxk_ZOhuePNUxvAUHGq6g UCIuWXSqrwb…" at bounding box center [424, 322] width 427 height 49
click at [287, 325] on textarea "Invalid channels: UCrZOtga0leBDi3QZU2CGqjw UCPtxk_ZOhuePNUxvAUHGq6g UCIuWXSqrwb…" at bounding box center [424, 322] width 427 height 49
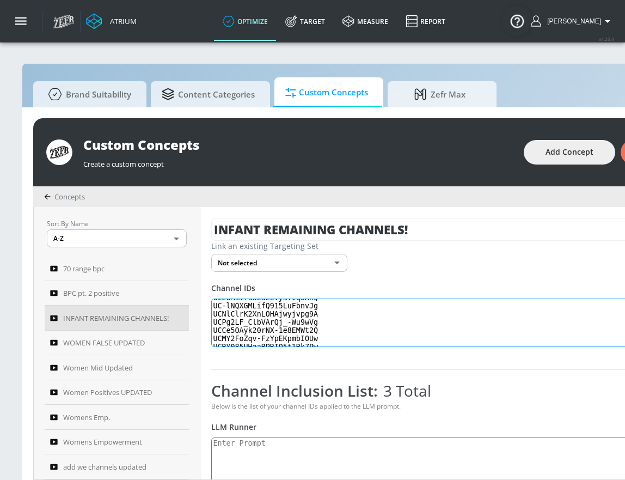
click at [287, 325] on textarea "Invalid channels: UCrZOtga0leBDi3QZU2CGqjw UCPtxk_ZOhuePNUxvAUHGq6g UCIuWXSqrwb…" at bounding box center [424, 322] width 427 height 49
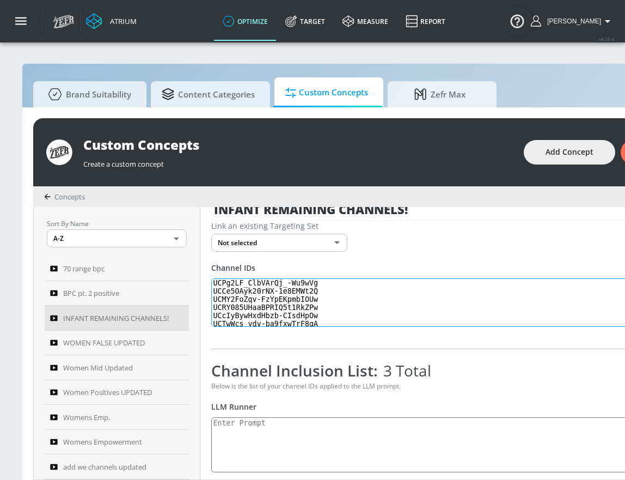
scroll to position [75, 0]
click at [315, 295] on textarea "Invalid channels: UCrZOtga0leBDi3QZU2CGqjw UCPtxk_ZOhuePNUxvAUHGq6g UCIuWXSqrwb…" at bounding box center [424, 302] width 427 height 49
click at [250, 303] on textarea "Invalid channels: UCrZOtga0leBDi3QZU2CGqjw UCPtxk_ZOhuePNUxvAUHGq6g UCIuWXSqrwb…" at bounding box center [424, 302] width 427 height 49
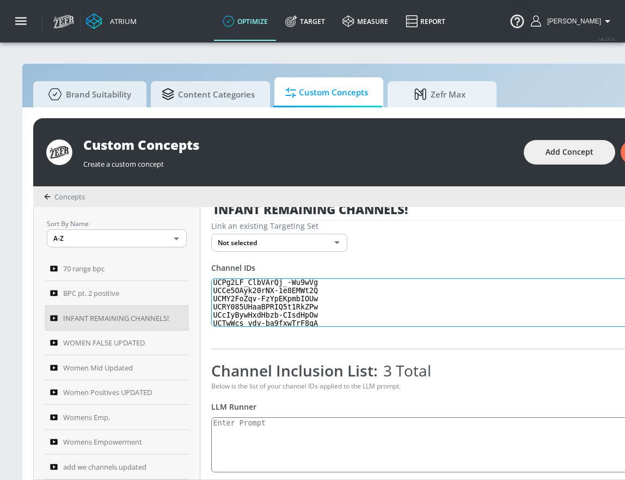
click at [250, 303] on textarea "Invalid channels: UCrZOtga0leBDi3QZU2CGqjw UCPtxk_ZOhuePNUxvAUHGq6g UCIuWXSqrwb…" at bounding box center [424, 302] width 427 height 49
click at [259, 309] on textarea "Invalid channels: UCrZOtga0leBDi3QZU2CGqjw UCPtxk_ZOhuePNUxvAUHGq6g UCIuWXSqrwb…" at bounding box center [424, 302] width 427 height 49
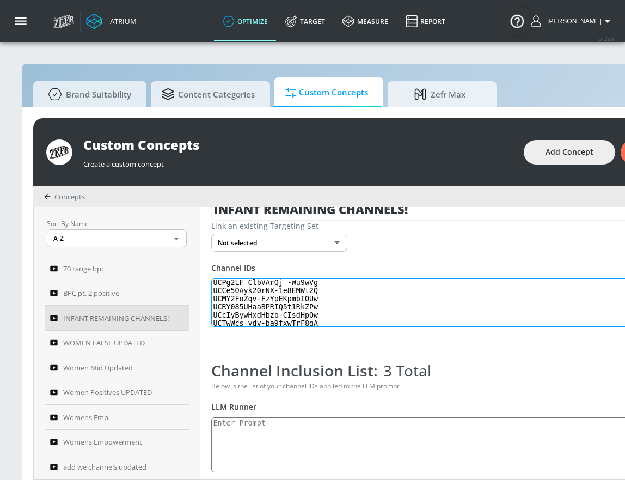
click at [255, 317] on textarea "Invalid channels: UCrZOtga0leBDi3QZU2CGqjw UCPtxk_ZOhuePNUxvAUHGq6g UCIuWXSqrwb…" at bounding box center [424, 302] width 427 height 49
click at [252, 285] on textarea "Invalid channels: UCrZOtga0leBDi3QZU2CGqjw UCPtxk_ZOhuePNUxvAUHGq6g UCIuWXSqrwb…" at bounding box center [424, 302] width 427 height 49
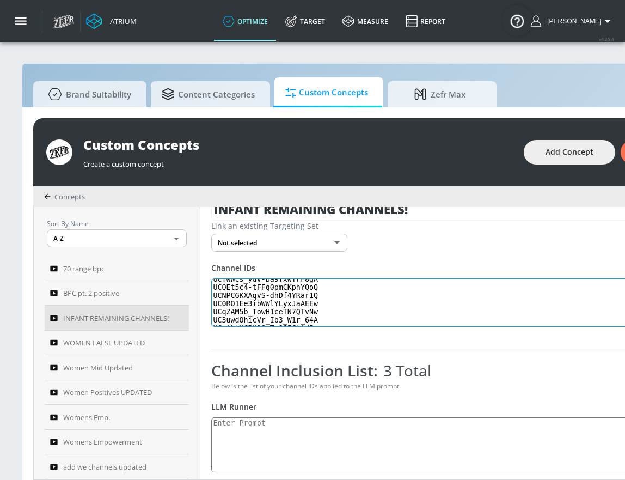
click at [252, 285] on textarea "Invalid channels: UCrZOtga0leBDi3QZU2CGqjw UCPtxk_ZOhuePNUxvAUHGq6g UCIuWXSqrwb…" at bounding box center [424, 302] width 427 height 49
click at [242, 295] on textarea "Invalid channels: UCrZOtga0leBDi3QZU2CGqjw UCPtxk_ZOhuePNUxvAUHGq6g UCIuWXSqrwb…" at bounding box center [424, 302] width 427 height 49
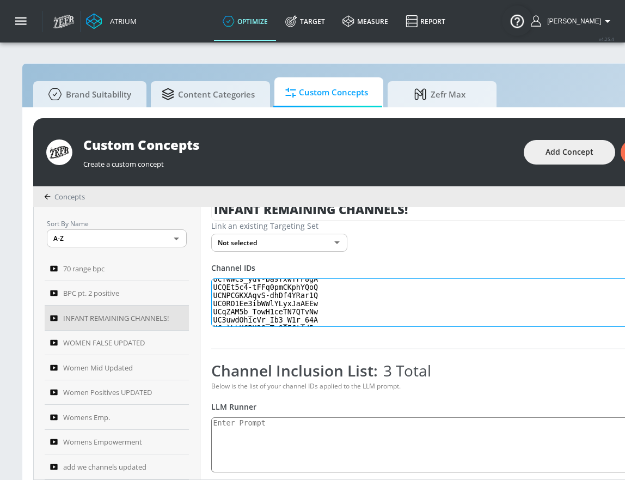
click at [242, 303] on textarea "Invalid channels: UCrZOtga0leBDi3QZU2CGqjw UCPtxk_ZOhuePNUxvAUHGq6g UCIuWXSqrwb…" at bounding box center [424, 302] width 427 height 49
click at [249, 305] on textarea "Invalid channels: UCrZOtga0leBDi3QZU2CGqjw UCPtxk_ZOhuePNUxvAUHGq6g UCIuWXSqrwb…" at bounding box center [424, 302] width 427 height 49
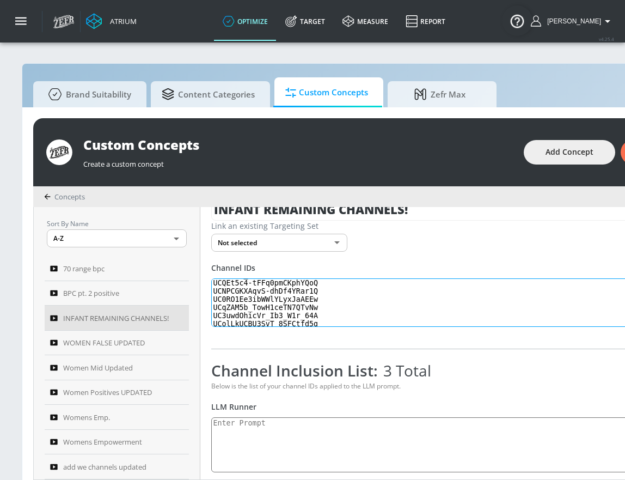
click at [249, 305] on textarea "Invalid channels: UCrZOtga0leBDi3QZU2CGqjw UCPtxk_ZOhuePNUxvAUHGq6g UCIuWXSqrwb…" at bounding box center [424, 302] width 427 height 49
click at [270, 299] on textarea "Invalid channels: UCrZOtga0leBDi3QZU2CGqjw UCPtxk_ZOhuePNUxvAUHGq6g UCIuWXSqrwb…" at bounding box center [424, 302] width 427 height 49
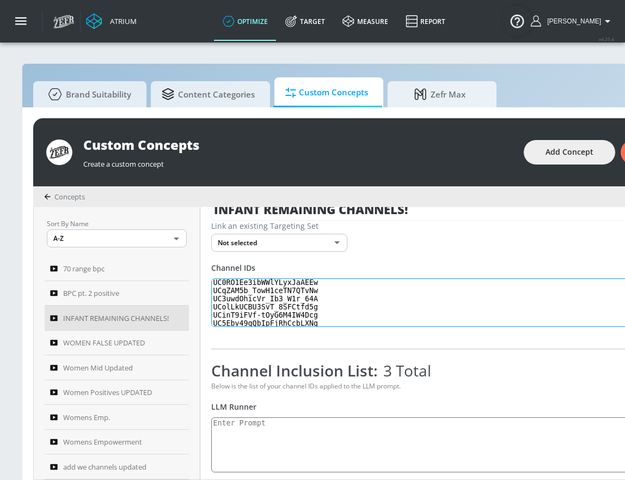
click at [270, 299] on textarea "Invalid channels: UCrZOtga0leBDi3QZU2CGqjw UCPtxk_ZOhuePNUxvAUHGq6g UCIuWXSqrwb…" at bounding box center [424, 302] width 427 height 49
click at [245, 305] on textarea "Invalid channels: UCrZOtga0leBDi3QZU2CGqjw UCPtxk_ZOhuePNUxvAUHGq6g UCIuWXSqrwb…" at bounding box center [424, 302] width 427 height 49
click at [231, 311] on textarea "Invalid channels: UCrZOtga0leBDi3QZU2CGqjw UCPtxk_ZOhuePNUxvAUHGq6g UCIuWXSqrwb…" at bounding box center [424, 302] width 427 height 49
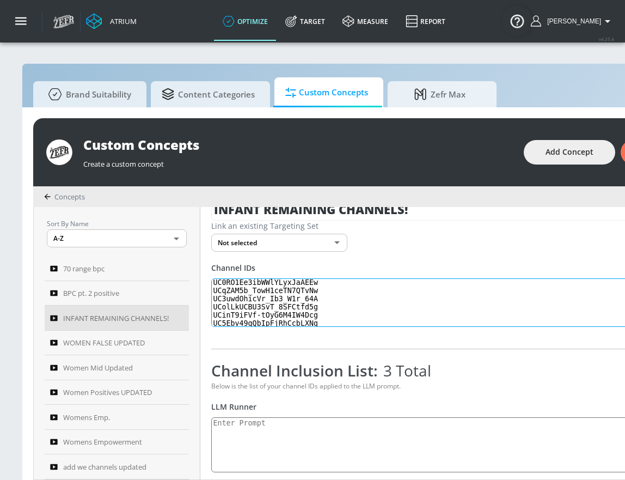
click at [231, 311] on textarea "Invalid channels: UCrZOtga0leBDi3QZU2CGqjw UCPtxk_ZOhuePNUxvAUHGq6g UCIuWXSqrwb…" at bounding box center [424, 302] width 427 height 49
click at [245, 320] on textarea "Invalid channels: UCrZOtga0leBDi3QZU2CGqjw UCPtxk_ZOhuePNUxvAUHGq6g UCIuWXSqrwb…" at bounding box center [424, 302] width 427 height 49
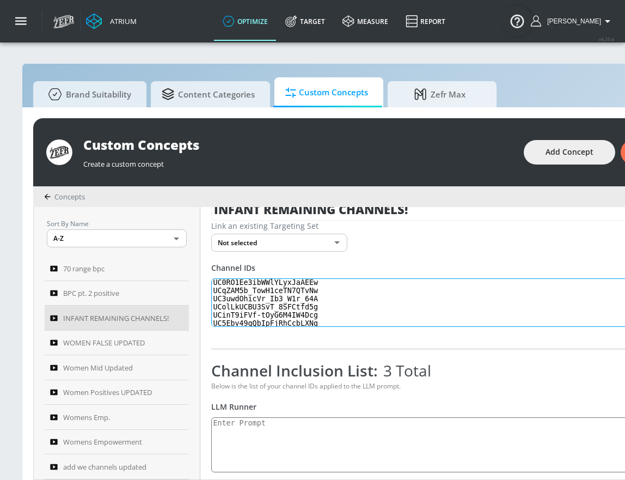
scroll to position [151, 0]
click at [284, 322] on textarea "Invalid channels: UCrZOtga0leBDi3QZU2CGqjw UCPtxk_ZOhuePNUxvAUHGq6g UCIuWXSqrwb…" at bounding box center [424, 302] width 427 height 49
click at [287, 310] on textarea "Invalid channels: UCrZOtga0leBDi3QZU2CGqjw UCPtxk_ZOhuePNUxvAUHGq6g UCIuWXSqrwb…" at bounding box center [424, 302] width 427 height 49
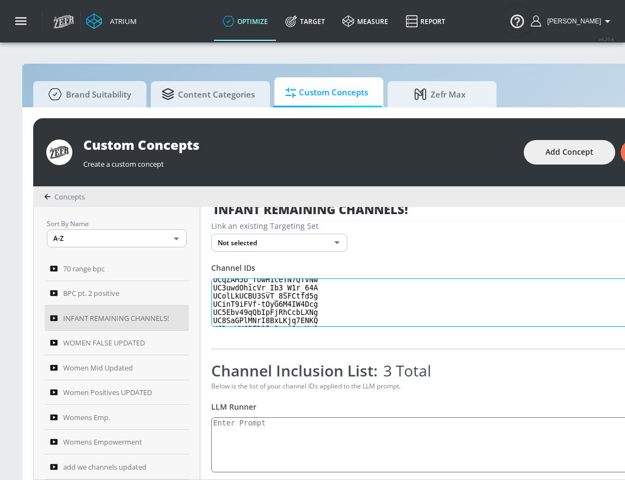
click at [287, 310] on textarea "Invalid channels: UCrZOtga0leBDi3QZU2CGqjw UCPtxk_ZOhuePNUxvAUHGq6g UCIuWXSqrwb…" at bounding box center [424, 302] width 427 height 49
click at [244, 317] on textarea "Invalid channels: UCrZOtga0leBDi3QZU2CGqjw UCPtxk_ZOhuePNUxvAUHGq6g UCIuWXSqrwb…" at bounding box center [424, 302] width 427 height 49
click at [244, 316] on textarea "Invalid channels: UCrZOtga0leBDi3QZU2CGqjw UCPtxk_ZOhuePNUxvAUHGq6g UCIuWXSqrwb…" at bounding box center [424, 302] width 427 height 49
click at [278, 297] on textarea "Invalid channels: UCrZOtga0leBDi3QZU2CGqjw UCPtxk_ZOhuePNUxvAUHGq6g UCIuWXSqrwb…" at bounding box center [424, 302] width 427 height 49
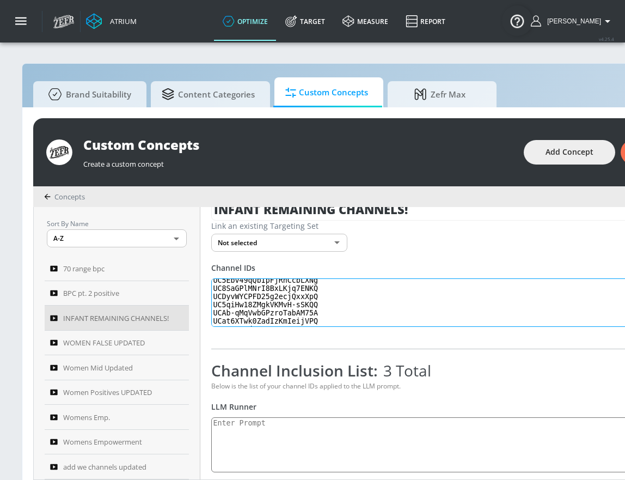
click at [278, 297] on textarea "Invalid channels: UCrZOtga0leBDi3QZU2CGqjw UCPtxk_ZOhuePNUxvAUHGq6g UCIuWXSqrwb…" at bounding box center [424, 302] width 427 height 49
click at [231, 306] on textarea "Invalid channels: UCrZOtga0leBDi3QZU2CGqjw UCPtxk_ZOhuePNUxvAUHGq6g UCIuWXSqrwb…" at bounding box center [424, 302] width 427 height 49
click at [252, 305] on textarea "Invalid channels: UCrZOtga0leBDi3QZU2CGqjw UCPtxk_ZOhuePNUxvAUHGq6g UCIuWXSqrwb…" at bounding box center [424, 302] width 427 height 49
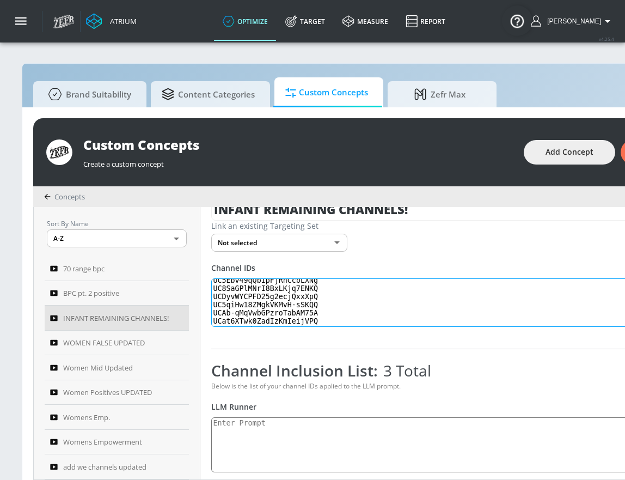
click at [252, 305] on textarea "Invalid channels: UCrZOtga0leBDi3QZU2CGqjw UCPtxk_ZOhuePNUxvAUHGq6g UCIuWXSqrwb…" at bounding box center [424, 302] width 427 height 49
click at [250, 311] on textarea "Invalid channels: UCrZOtga0leBDi3QZU2CGqjw UCPtxk_ZOhuePNUxvAUHGq6g UCIuWXSqrwb…" at bounding box center [424, 302] width 427 height 49
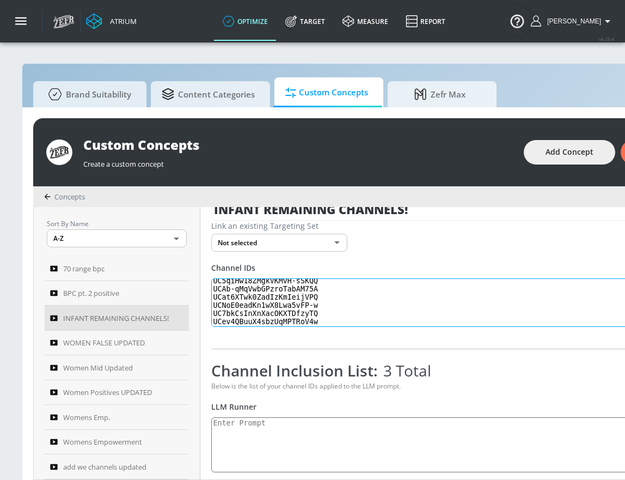
click at [283, 298] on textarea "Invalid channels: UCrZOtga0leBDi3QZU2CGqjw UCPtxk_ZOhuePNUxvAUHGq6g UCIuWXSqrwb…" at bounding box center [424, 302] width 427 height 49
click at [269, 305] on textarea "Invalid channels: UCrZOtga0leBDi3QZU2CGqjw UCPtxk_ZOhuePNUxvAUHGq6g UCIuWXSqrwb…" at bounding box center [424, 302] width 427 height 49
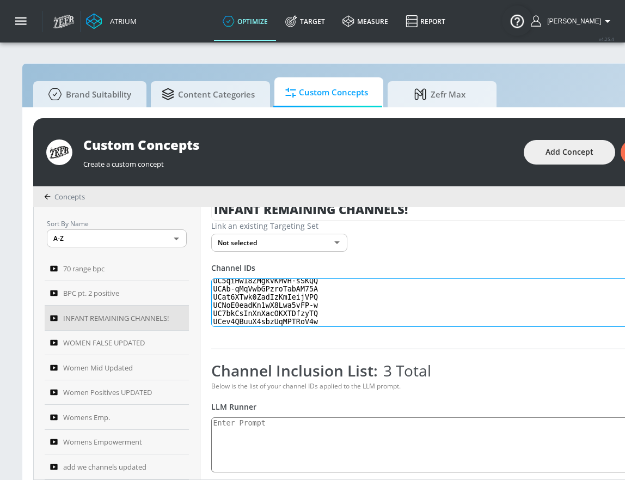
click at [247, 311] on textarea "Invalid channels: UCrZOtga0leBDi3QZU2CGqjw UCPtxk_ZOhuePNUxvAUHGq6g UCIuWXSqrwb…" at bounding box center [424, 302] width 427 height 49
click at [252, 323] on textarea "Invalid channels: UCrZOtga0leBDi3QZU2CGqjw UCPtxk_ZOhuePNUxvAUHGq6g UCIuWXSqrwb…" at bounding box center [424, 302] width 427 height 49
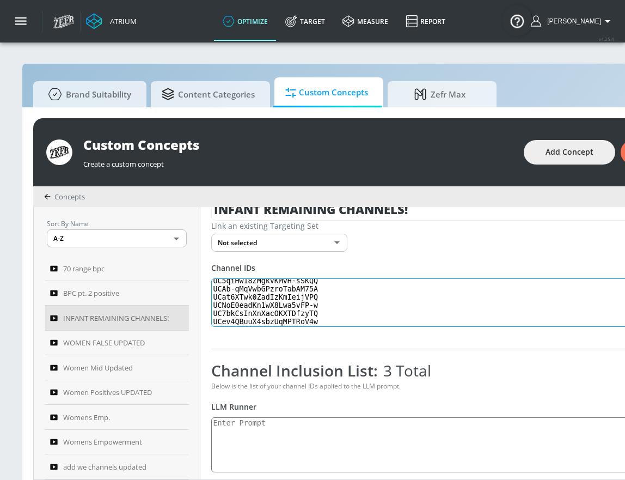
click at [252, 323] on textarea "Invalid channels: UCrZOtga0leBDi3QZU2CGqjw UCPtxk_ZOhuePNUxvAUHGq6g UCIuWXSqrwb…" at bounding box center [424, 302] width 427 height 49
click at [283, 285] on textarea "Invalid channels: UCrZOtga0leBDi3QZU2CGqjw UCPtxk_ZOhuePNUxvAUHGq6g UCIuWXSqrwb…" at bounding box center [424, 302] width 427 height 49
click at [283, 286] on textarea "Invalid channels: UCrZOtga0leBDi3QZU2CGqjw UCPtxk_ZOhuePNUxvAUHGq6g UCIuWXSqrwb…" at bounding box center [424, 302] width 427 height 49
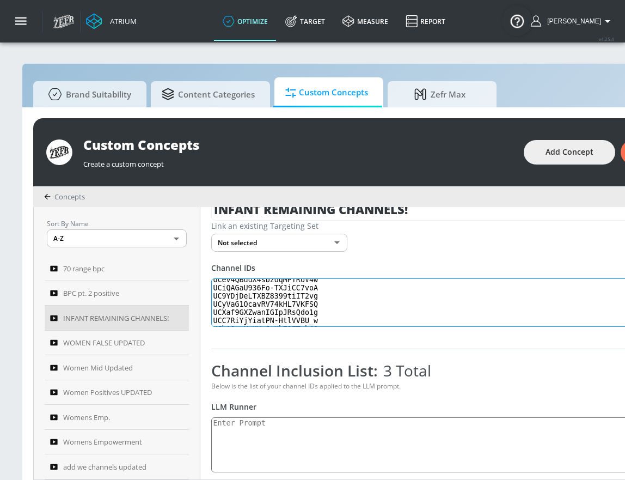
click at [248, 296] on textarea "Invalid channels: UCrZOtga0leBDi3QZU2CGqjw UCPtxk_ZOhuePNUxvAUHGq6g UCIuWXSqrwb…" at bounding box center [424, 302] width 427 height 49
click at [240, 305] on textarea "Invalid channels: UCrZOtga0leBDi3QZU2CGqjw UCPtxk_ZOhuePNUxvAUHGq6g UCIuWXSqrwb…" at bounding box center [424, 302] width 427 height 49
click at [241, 305] on textarea "Invalid channels: UCrZOtga0leBDi3QZU2CGqjw UCPtxk_ZOhuePNUxvAUHGq6g UCIuWXSqrwb…" at bounding box center [424, 302] width 427 height 49
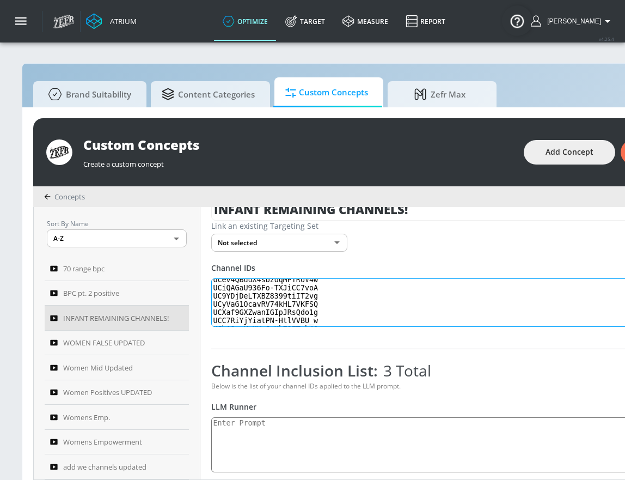
click at [241, 305] on textarea "Invalid channels: UCrZOtga0leBDi3QZU2CGqjw UCPtxk_ZOhuePNUxvAUHGq6g UCIuWXSqrwb…" at bounding box center [424, 302] width 427 height 49
click at [240, 312] on textarea "Invalid channels: UCrZOtga0leBDi3QZU2CGqjw UCPtxk_ZOhuePNUxvAUHGq6g UCIuWXSqrwb…" at bounding box center [424, 302] width 427 height 49
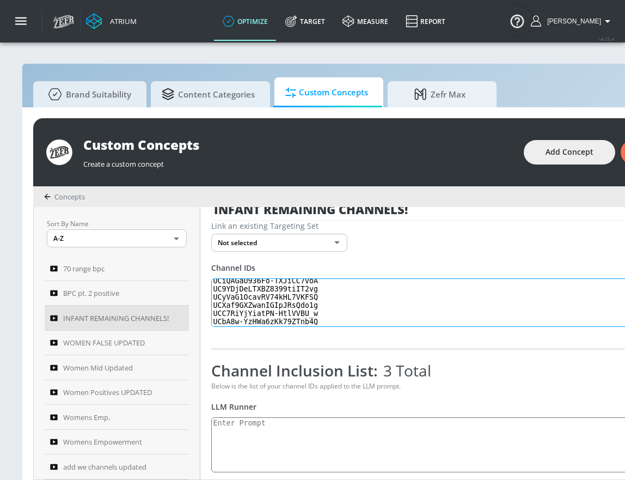
click at [262, 305] on textarea "Invalid channels: UCrZOtga0leBDi3QZU2CGqjw UCPtxk_ZOhuePNUxvAUHGq6g UCIuWXSqrwb…" at bounding box center [424, 302] width 427 height 49
click at [246, 313] on textarea "Invalid channels: UCrZOtga0leBDi3QZU2CGqjw UCPtxk_ZOhuePNUxvAUHGq6g UCIuWXSqrwb…" at bounding box center [424, 302] width 427 height 49
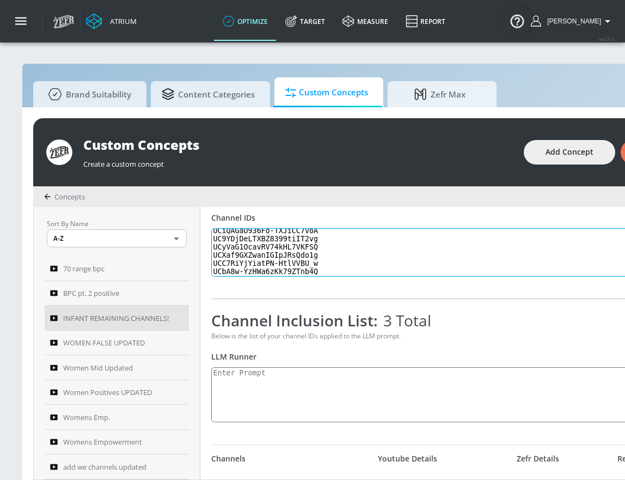
scroll to position [97, 0]
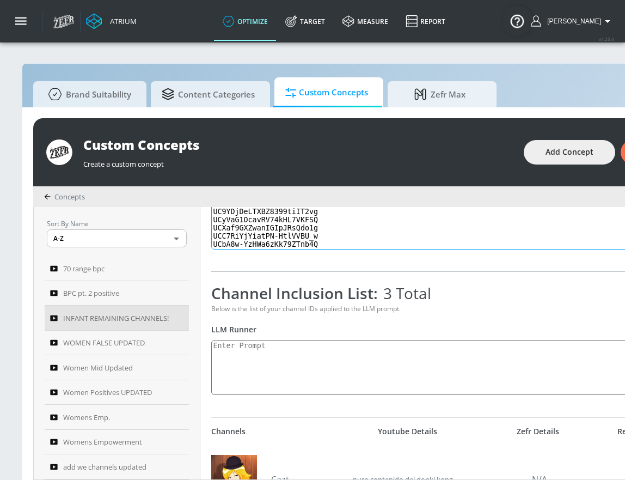
click at [271, 243] on textarea "Invalid channels: UCrZOtga0leBDi3QZU2CGqjw UCPtxk_ZOhuePNUxvAUHGq6g UCIuWXSqrwb…" at bounding box center [424, 225] width 427 height 49
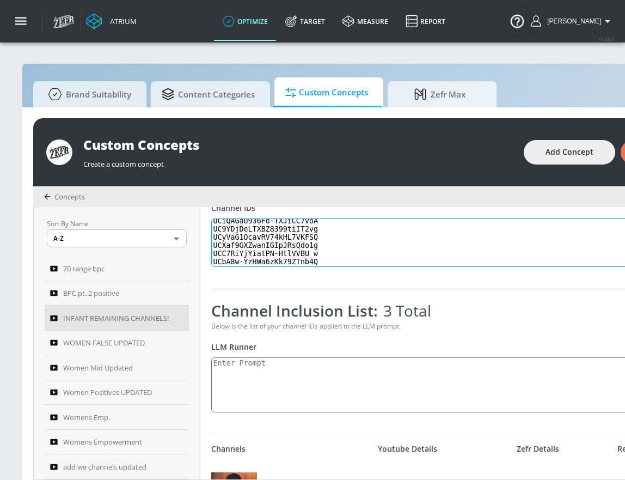
scroll to position [78, 0]
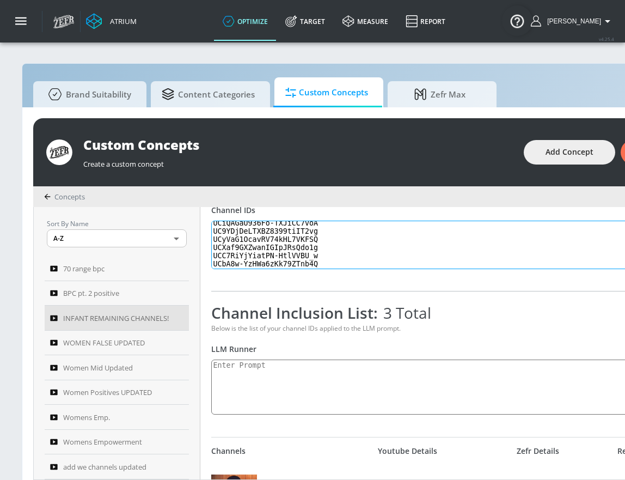
click at [325, 264] on textarea "Invalid channels: UCrZOtga0leBDi3QZU2CGqjw UCPtxk_ZOhuePNUxvAUHGq6g UCIuWXSqrwb…" at bounding box center [424, 245] width 427 height 49
drag, startPoint x: 335, startPoint y: 261, endPoint x: 222, endPoint y: 214, distance: 123.3
click at [222, 214] on div "Channel IDs Invalid channels: UCrZOtga0leBDi3QZU2CGqjw UCPtxk_ZOhuePNUxvAUHGq6g…" at bounding box center [467, 237] width 512 height 65
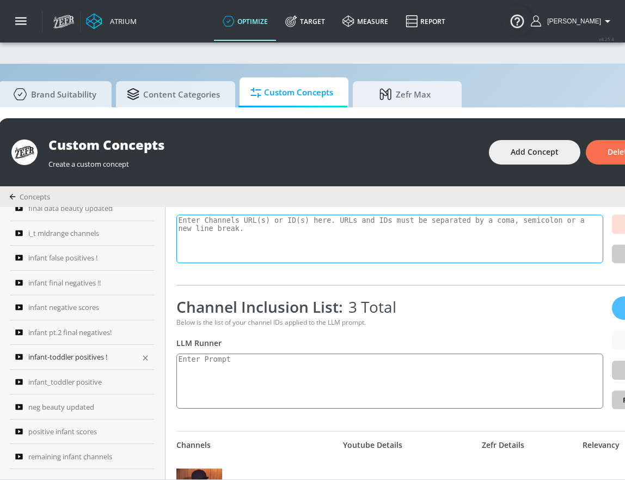
scroll to position [722, 0]
click at [87, 363] on span "infant-toddler positives !" at bounding box center [67, 356] width 79 height 13
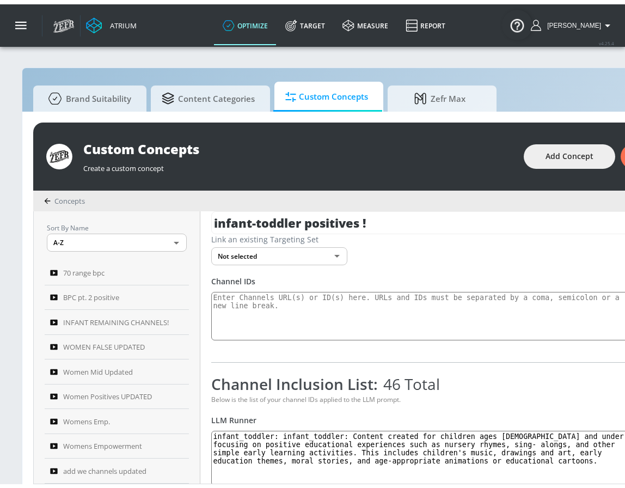
scroll to position [81, 0]
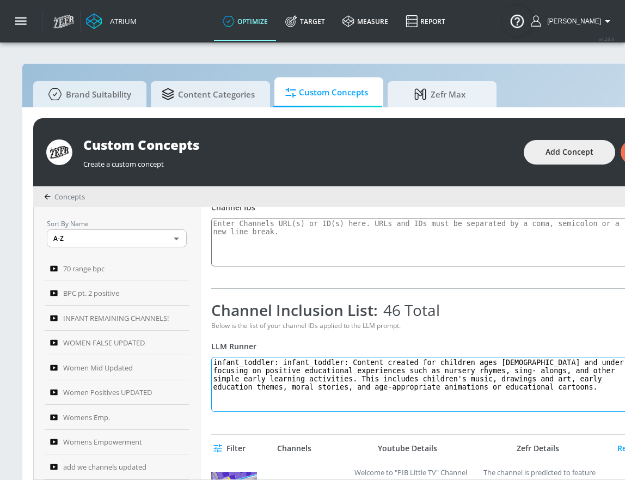
click at [399, 374] on textarea "infant_toddler: infant_toddler: Content created for children ages 5 and under, …" at bounding box center [424, 384] width 427 height 55
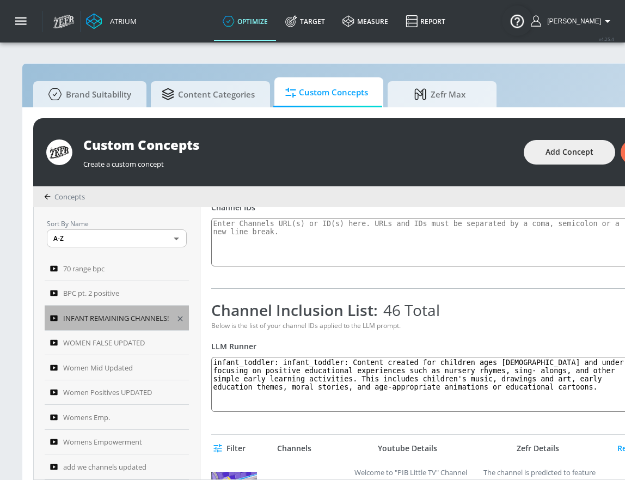
click at [97, 319] on span "INFANT REMAINING CHANNELS!" at bounding box center [116, 317] width 106 height 13
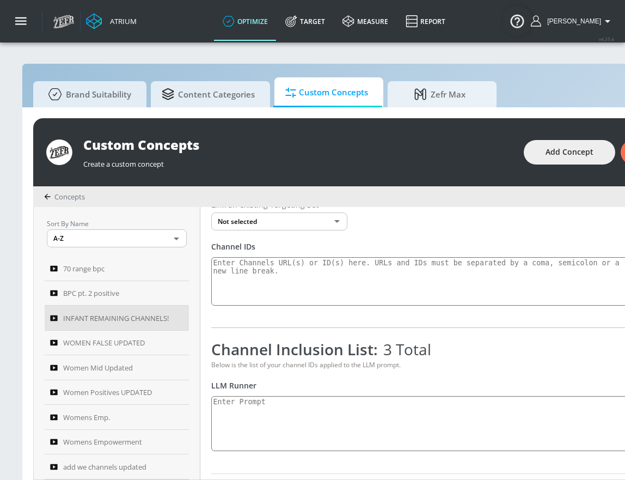
scroll to position [105, 0]
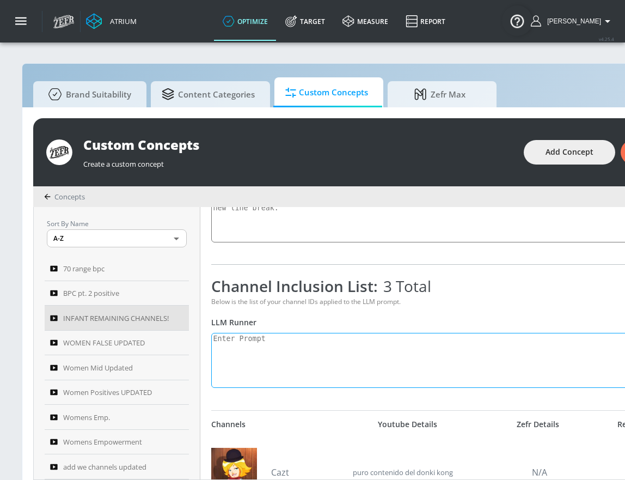
click at [274, 350] on textarea at bounding box center [424, 360] width 427 height 55
paste textarea "infant_toddler: infant_toddler: Content created for children ages 5 and under, …"
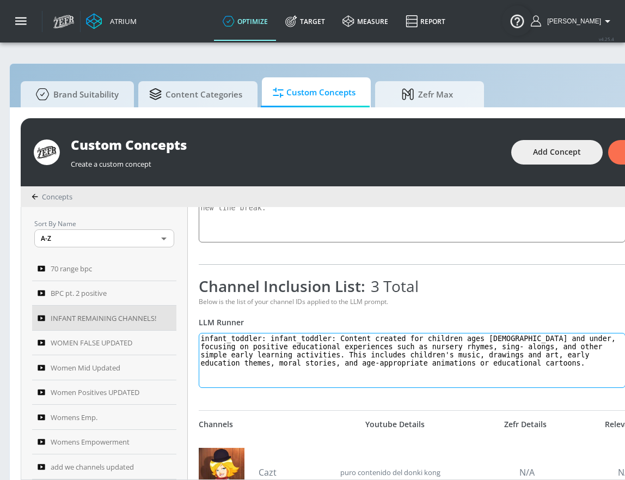
scroll to position [0, 159]
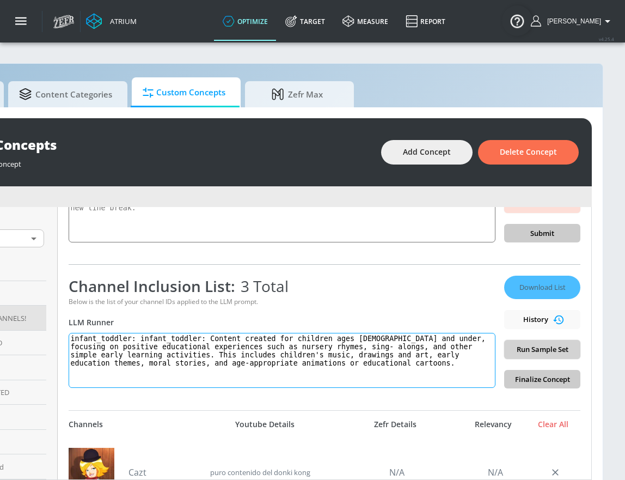
type textarea "infant_toddler: infant_toddler: Content created for children ages 5 and under, …"
click at [461, 353] on span "Run Sample Set" at bounding box center [542, 349] width 59 height 13
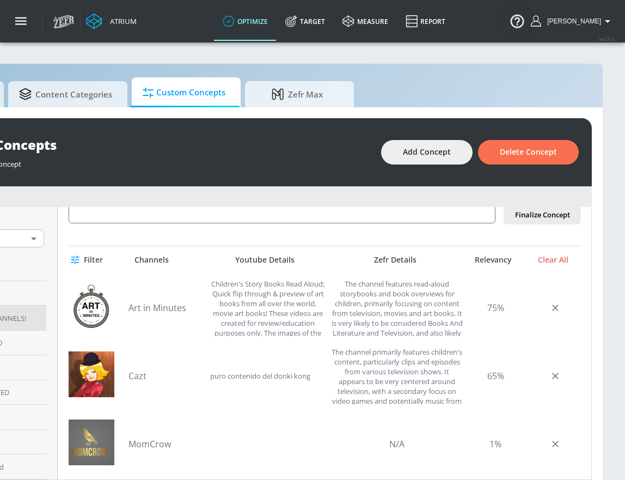
scroll to position [268, 0]
click at [149, 310] on link "Art in Minutes" at bounding box center [166, 308] width 76 height 12
click at [128, 378] on link "Cazt" at bounding box center [166, 376] width 76 height 12
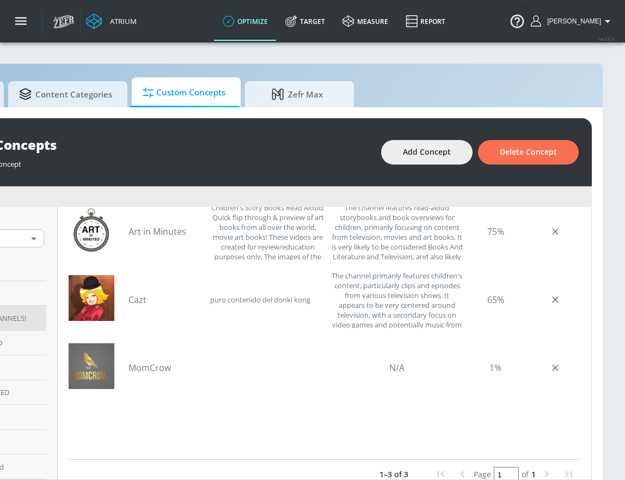
scroll to position [354, 0]
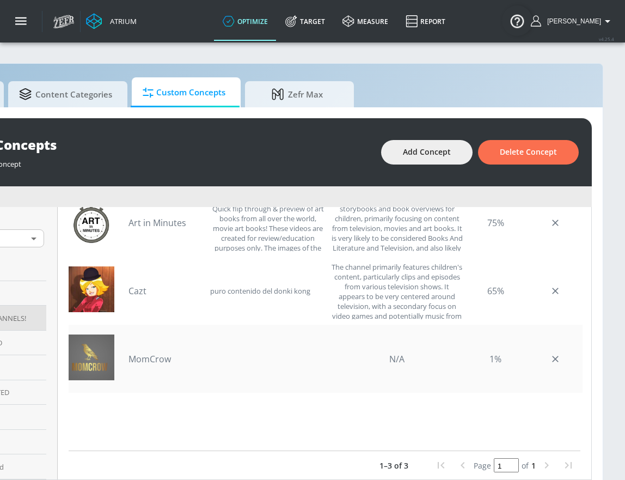
click at [143, 363] on link "MomCrow" at bounding box center [166, 359] width 76 height 12
